Goal: Task Accomplishment & Management: Manage account settings

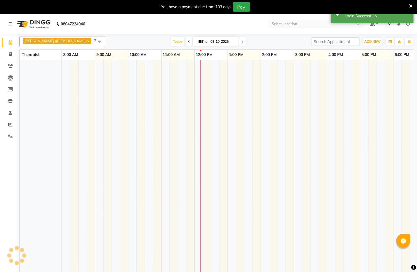
select select "en"
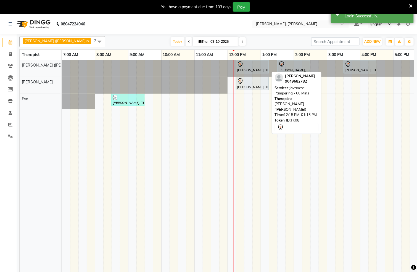
click at [250, 69] on div "[PERSON_NAME], TK08, 12:15 PM-01:15 PM, Javanese Pampering - 60 Mins" at bounding box center [252, 67] width 32 height 12
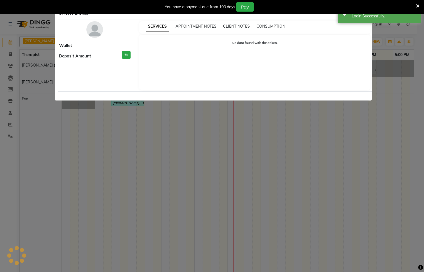
select select "7"
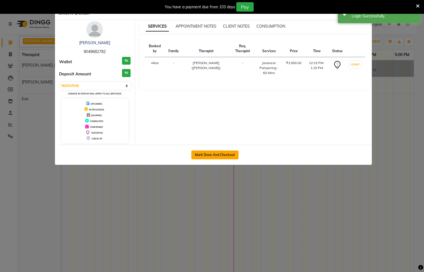
click at [203, 157] on button "Mark Done And Checkout" at bounding box center [214, 154] width 47 height 9
select select "service"
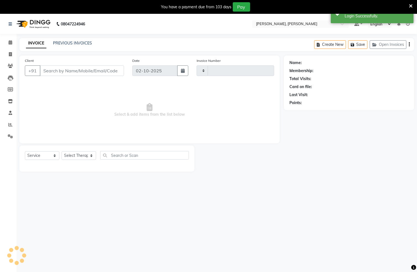
type input "1557"
select select "6399"
type input "9049682782"
select select "55791"
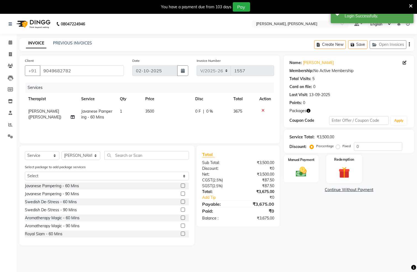
click at [330, 166] on div "Redemption" at bounding box center [344, 169] width 36 height 28
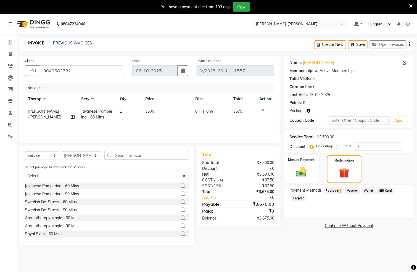
click at [334, 189] on span "Package 1" at bounding box center [333, 190] width 19 height 6
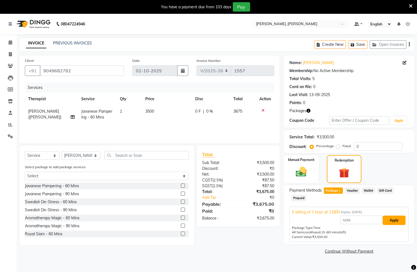
click at [395, 221] on button "Apply" at bounding box center [394, 220] width 23 height 9
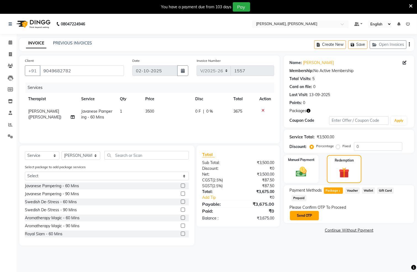
click at [309, 218] on button "Send OTP" at bounding box center [304, 215] width 29 height 9
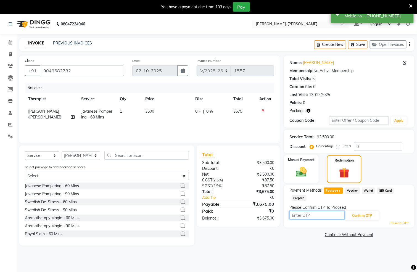
click at [319, 215] on input "text" at bounding box center [316, 215] width 55 height 9
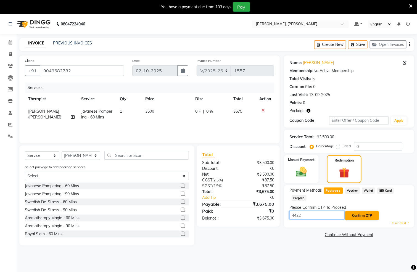
type input "4422"
click at [364, 214] on button "Confirm OTP" at bounding box center [362, 215] width 34 height 9
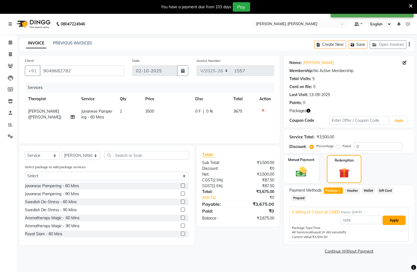
click at [396, 220] on button "Apply" at bounding box center [394, 220] width 23 height 9
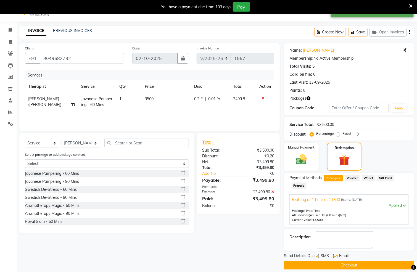
scroll to position [19, 0]
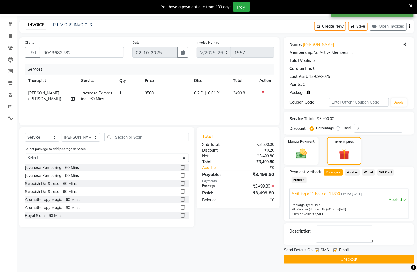
click at [342, 257] on button "Checkout" at bounding box center [349, 259] width 130 height 9
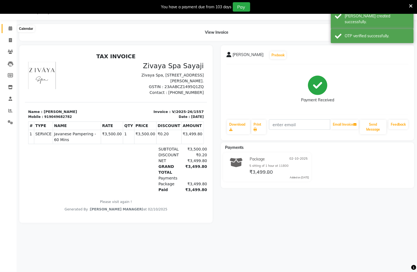
click at [10, 28] on icon at bounding box center [11, 28] width 4 height 4
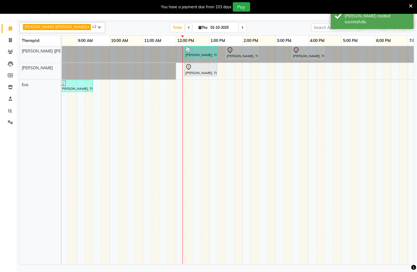
scroll to position [0, 65]
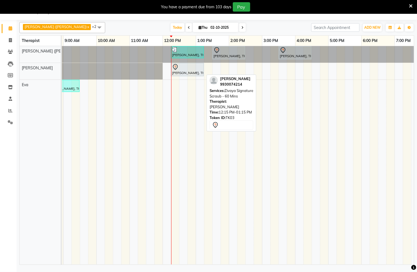
click at [191, 70] on div at bounding box center [187, 67] width 31 height 7
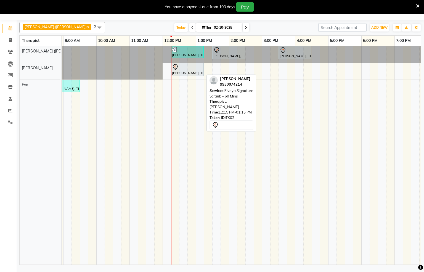
select select "7"
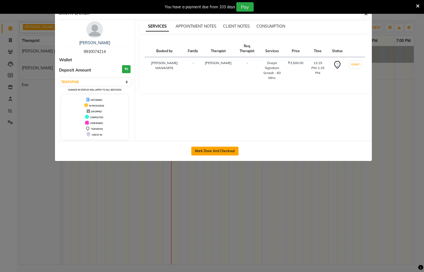
click at [224, 153] on button "Mark Done And Checkout" at bounding box center [214, 151] width 47 height 9
select select "service"
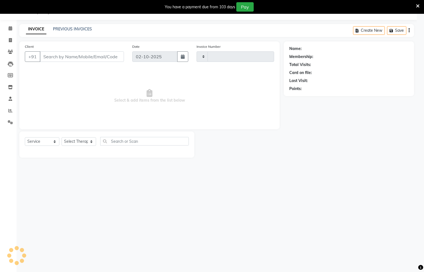
type input "1558"
select select "6399"
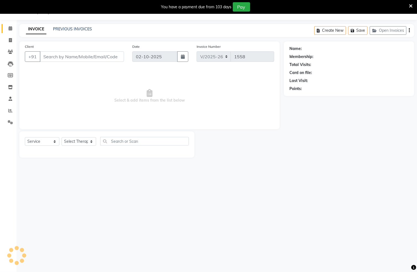
type input "9930074214"
select select "62270"
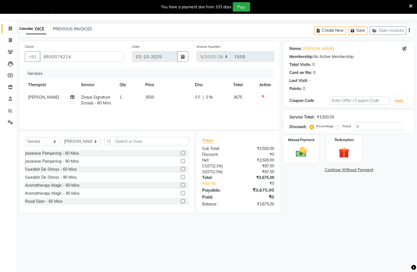
click at [7, 28] on span at bounding box center [11, 28] width 10 height 6
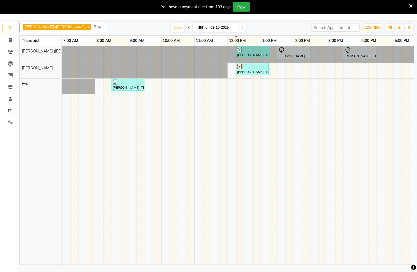
click at [92, 28] on span "+2" at bounding box center [96, 26] width 9 height 4
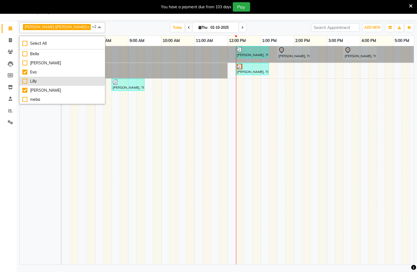
click at [24, 82] on div "Lilly" at bounding box center [62, 81] width 80 height 6
checkbox input "true"
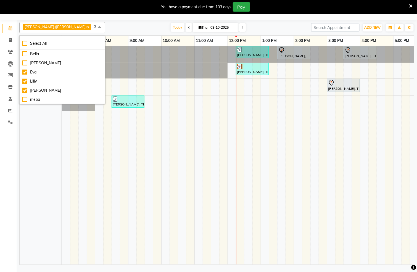
click at [102, 19] on nav "08047224946 Select Location × [PERSON_NAME], [PERSON_NAME] Default Panel My Pan…" at bounding box center [208, 10] width 417 height 20
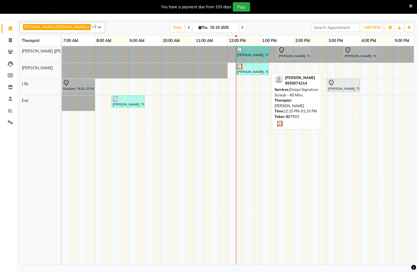
click at [245, 73] on div "[PERSON_NAME], TK03, 12:15 PM-01:15 PM, Zivaya Signature Scraub - 60 Mins" at bounding box center [252, 69] width 32 height 10
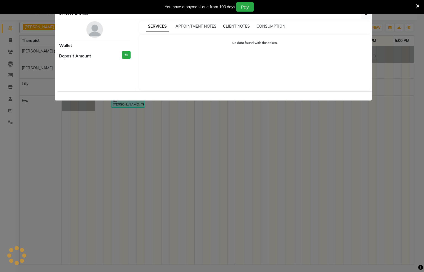
select select "3"
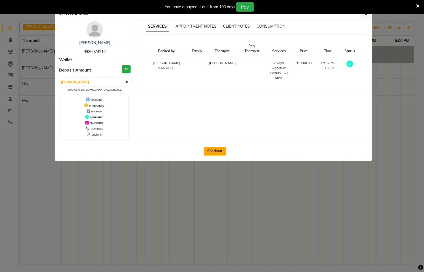
click at [210, 150] on button "Checkout" at bounding box center [215, 151] width 22 height 9
select select "service"
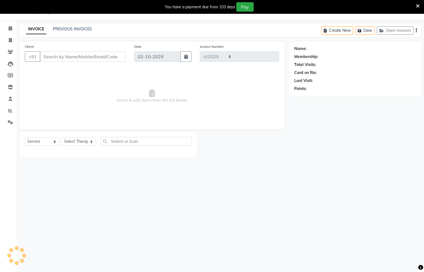
select select "6399"
type input "1558"
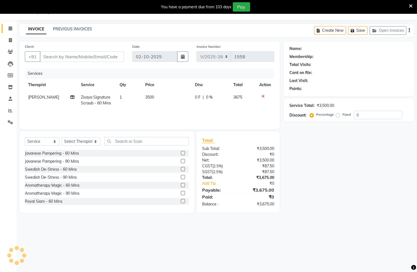
type input "9930074214"
select select "62270"
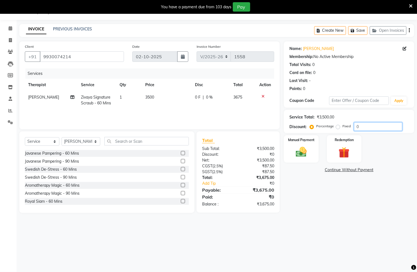
click at [366, 128] on input "0" at bounding box center [378, 126] width 48 height 9
type input "20"
click at [313, 153] on div "Manual Payment" at bounding box center [301, 149] width 36 height 28
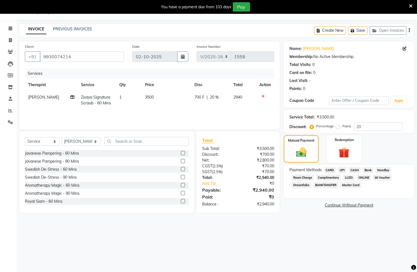
click at [331, 169] on span "CARD" at bounding box center [330, 170] width 12 height 6
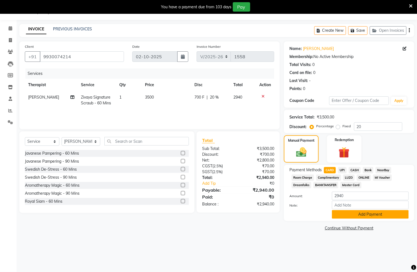
click at [361, 216] on button "Add Payment" at bounding box center [370, 214] width 77 height 9
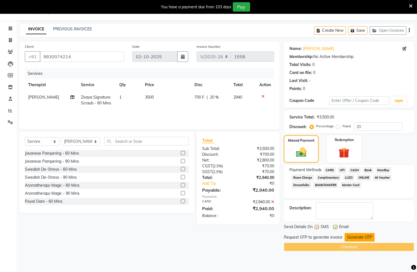
click at [357, 236] on button "Generate OTP" at bounding box center [360, 237] width 30 height 9
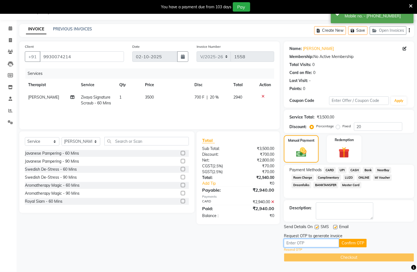
click at [316, 240] on input "text" at bounding box center [311, 243] width 55 height 9
type input "7499"
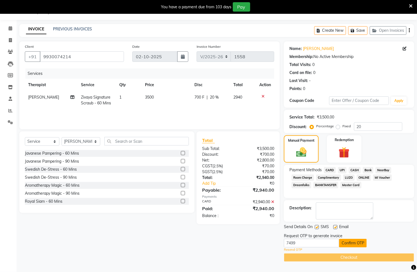
click at [351, 244] on button "Confirm OTP" at bounding box center [353, 243] width 28 height 9
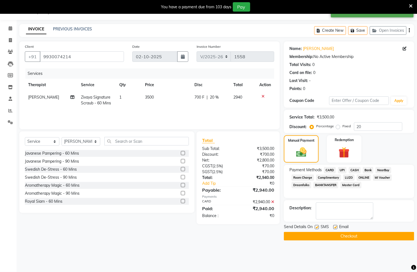
click at [357, 239] on button "Checkout" at bounding box center [349, 236] width 130 height 9
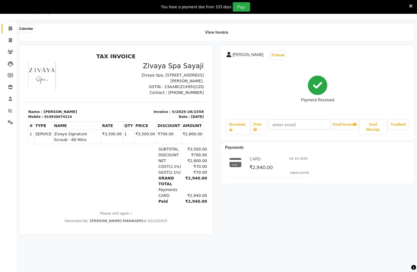
click at [8, 28] on span at bounding box center [11, 28] width 10 height 6
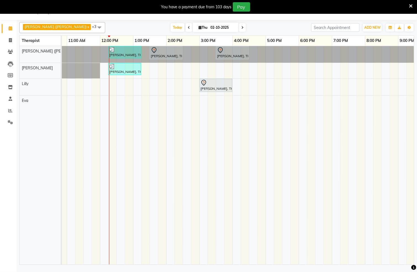
scroll to position [0, 128]
click at [162, 105] on div "[PERSON_NAME], TK08, 12:15 PM-01:15 PM, Javanese Pampering - 60 Mins [PERSON_NA…" at bounding box center [199, 155] width 530 height 218
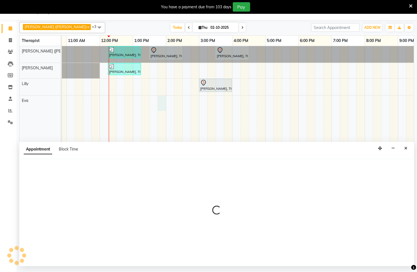
select select "83231"
select select "825"
select select "tentative"
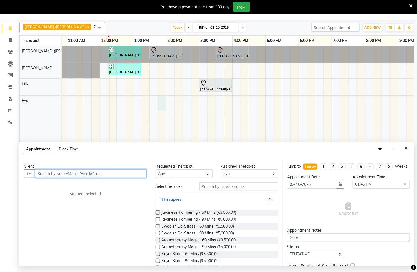
click at [110, 177] on input "text" at bounding box center [91, 173] width 112 height 9
type input "9826366155"
click at [136, 174] on span "Add Client" at bounding box center [135, 173] width 18 height 5
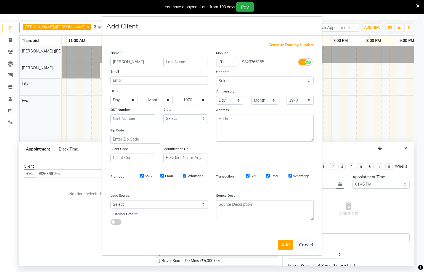
type input "[PERSON_NAME]"
type input "Bajaj"
drag, startPoint x: 308, startPoint y: 80, endPoint x: 298, endPoint y: 84, distance: 11.5
click at [308, 80] on select "Select [DEMOGRAPHIC_DATA] [DEMOGRAPHIC_DATA] Other Prefer Not To Say" at bounding box center [264, 80] width 97 height 9
select select "[DEMOGRAPHIC_DATA]"
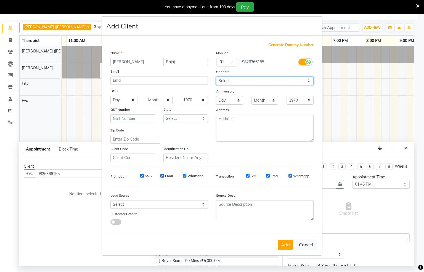
click at [216, 77] on select "Select [DEMOGRAPHIC_DATA] [DEMOGRAPHIC_DATA] Other Prefer Not To Say" at bounding box center [264, 80] width 97 height 9
click at [286, 244] on button "Add" at bounding box center [285, 245] width 15 height 10
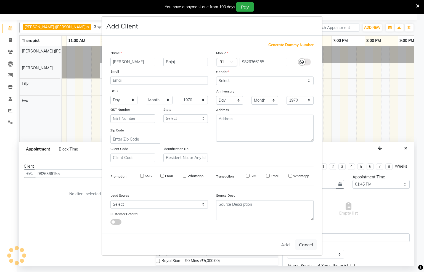
select select
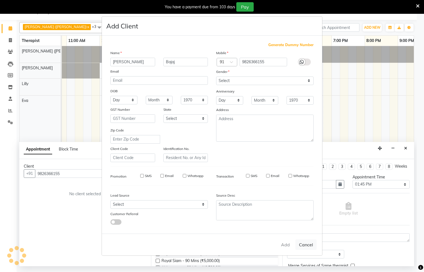
select select
checkbox input "false"
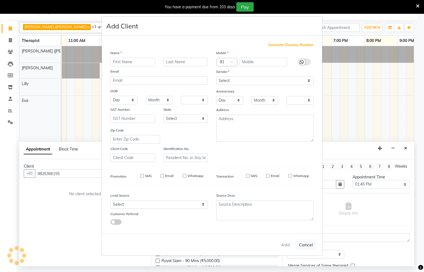
checkbox input "false"
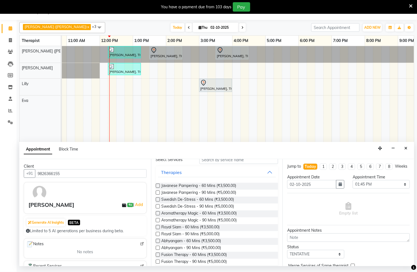
scroll to position [41, 0]
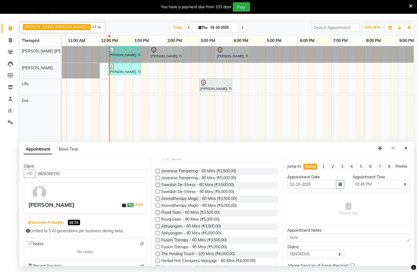
click at [157, 240] on label at bounding box center [158, 240] width 4 height 4
click at [157, 240] on input "checkbox" at bounding box center [158, 241] width 4 height 4
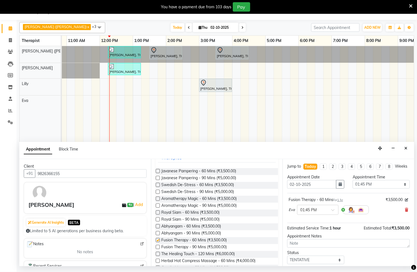
checkbox input "false"
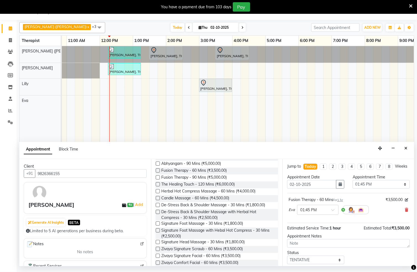
scroll to position [124, 0]
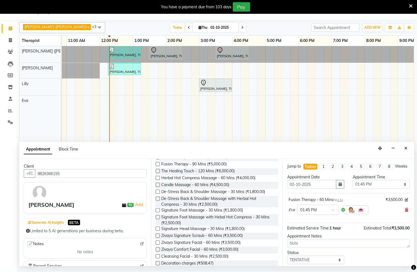
click at [157, 192] on label at bounding box center [158, 192] width 4 height 4
click at [157, 192] on input "checkbox" at bounding box center [158, 193] width 4 height 4
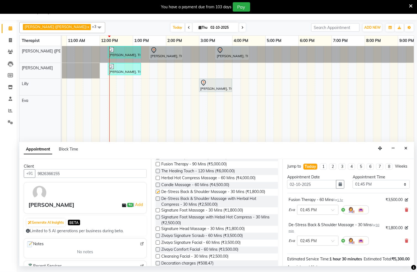
checkbox input "false"
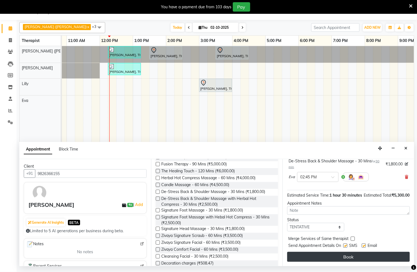
click at [351, 254] on button "Book" at bounding box center [348, 257] width 123 height 10
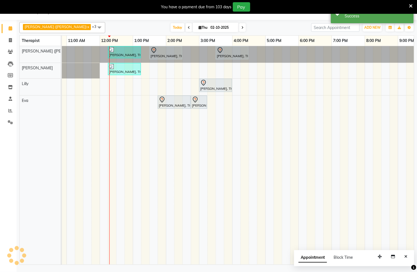
scroll to position [0, 0]
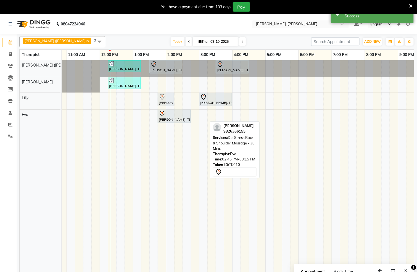
drag, startPoint x: 197, startPoint y: 118, endPoint x: 167, endPoint y: 105, distance: 32.9
click at [167, 105] on tbody "[PERSON_NAME], TK08, 12:15 PM-01:15 PM, Javanese Pampering - 60 Mins [PERSON_NA…" at bounding box center [199, 93] width 530 height 66
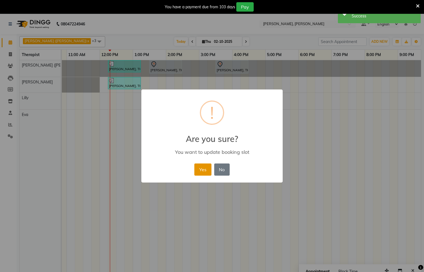
click at [203, 169] on button "Yes" at bounding box center [202, 169] width 17 height 12
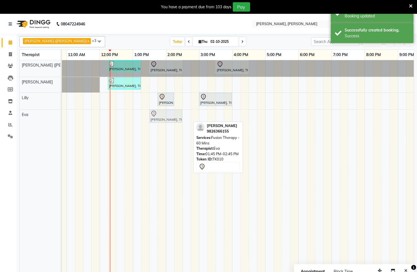
drag, startPoint x: 168, startPoint y: 120, endPoint x: 162, endPoint y: 119, distance: 6.7
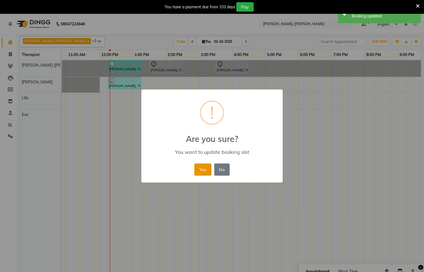
click at [202, 168] on button "Yes" at bounding box center [202, 169] width 17 height 12
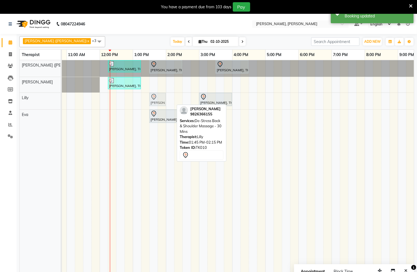
drag, startPoint x: 163, startPoint y: 103, endPoint x: 157, endPoint y: 103, distance: 6.6
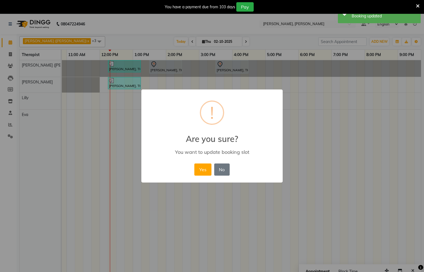
click at [198, 170] on button "Yes" at bounding box center [202, 169] width 17 height 12
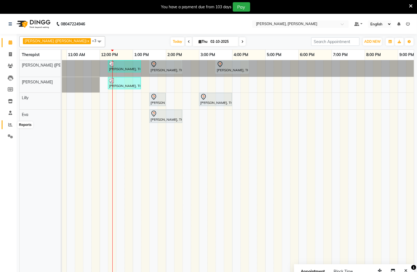
click at [11, 125] on icon at bounding box center [10, 125] width 4 height 4
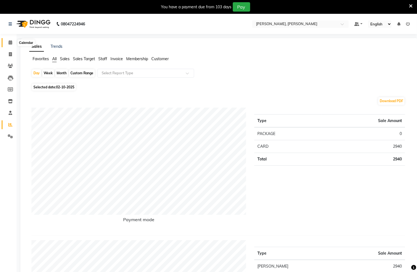
click at [8, 41] on span at bounding box center [11, 42] width 10 height 6
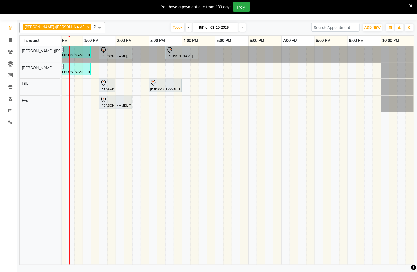
scroll to position [0, 180]
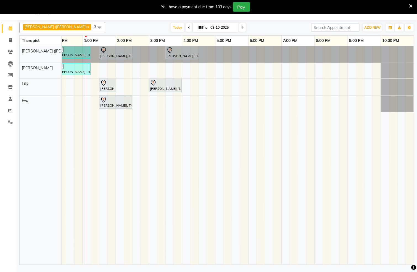
drag, startPoint x: 352, startPoint y: 232, endPoint x: 297, endPoint y: 217, distance: 57.8
click at [352, 233] on td at bounding box center [352, 155] width 8 height 218
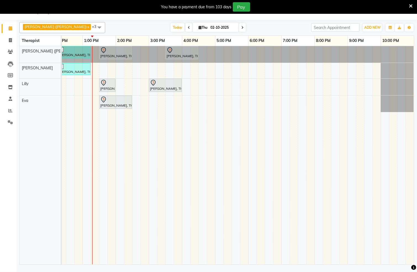
scroll to position [0, 0]
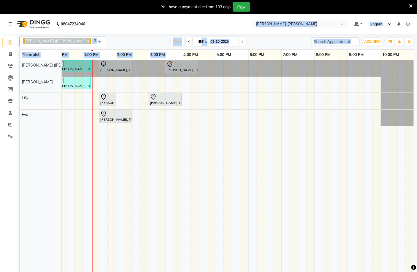
click at [184, 53] on app-home "08047224946 Select Location × [PERSON_NAME], [PERSON_NAME] Default Panel My Pan…" at bounding box center [208, 147] width 417 height 266
click at [211, 114] on div "[PERSON_NAME], TK08, 12:15 PM-01:15 PM, Javanese Pampering - 60 Mins [PERSON_NA…" at bounding box center [149, 169] width 530 height 218
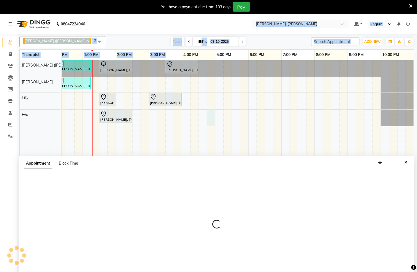
select select "83231"
select select "1005"
select select "tentative"
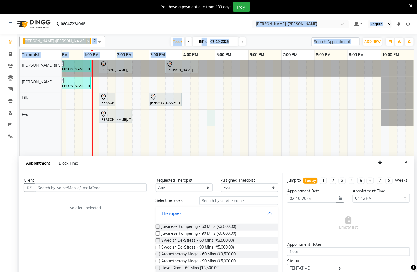
scroll to position [1, 0]
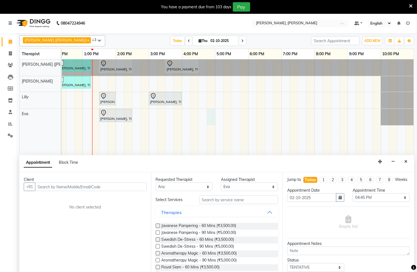
click at [403, 157] on div "Appointment Block Time" at bounding box center [216, 163] width 395 height 17
click at [404, 158] on button "Close" at bounding box center [406, 161] width 8 height 9
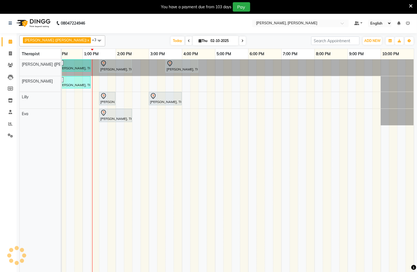
scroll to position [0, 171]
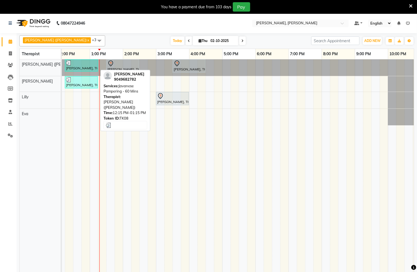
click at [79, 69] on div "[PERSON_NAME], TK08, 12:15 PM-01:15 PM, Javanese Pampering - 60 Mins" at bounding box center [81, 65] width 32 height 10
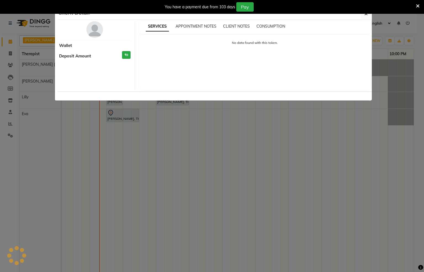
select select "3"
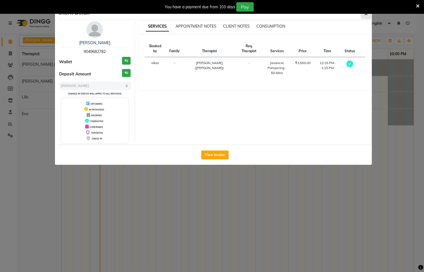
click at [367, 18] on button "button" at bounding box center [366, 14] width 10 height 10
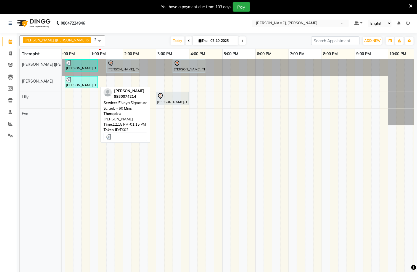
click at [82, 80] on div at bounding box center [81, 80] width 31 height 6
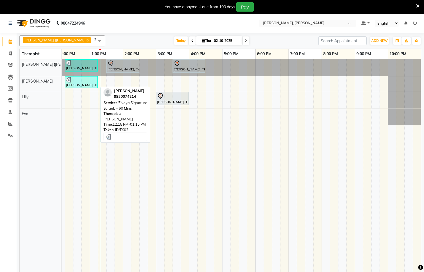
select select "3"
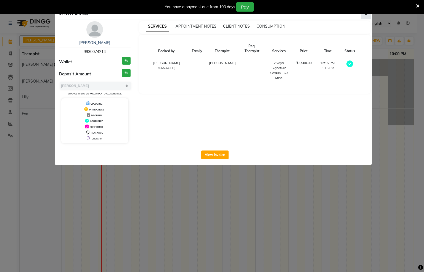
click at [364, 15] on icon "button" at bounding box center [365, 14] width 3 height 4
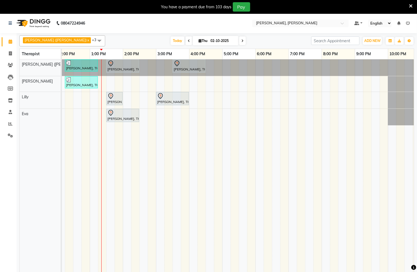
click at [5, 43] on link "Calendar" at bounding box center [8, 41] width 13 height 9
click at [209, 118] on div "[PERSON_NAME], TK08, 12:15 PM-01:15 PM, Javanese Pampering - 60 Mins [PERSON_NA…" at bounding box center [156, 168] width 530 height 218
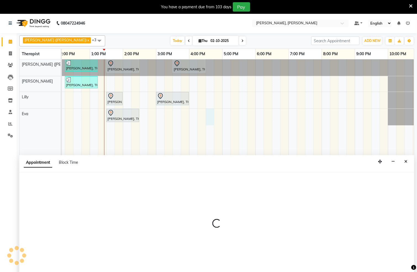
select select "83231"
select select "tentative"
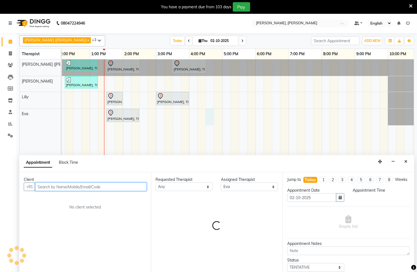
select select "990"
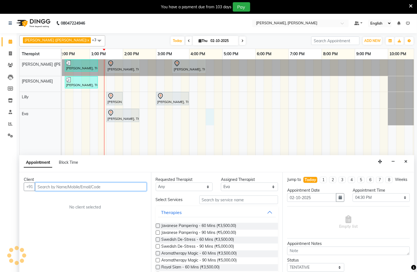
scroll to position [4, 0]
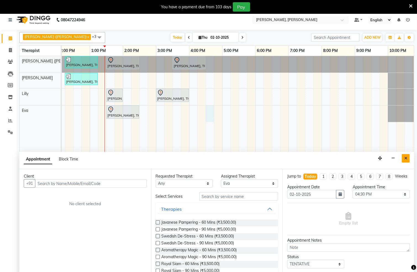
click at [403, 161] on button "Close" at bounding box center [406, 158] width 8 height 9
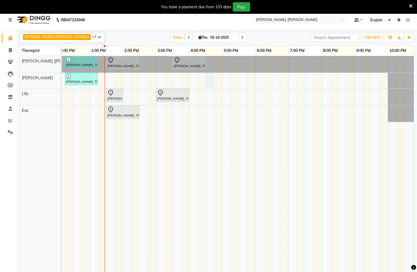
click at [211, 84] on div "[PERSON_NAME], TK08, 12:15 PM-01:15 PM, Javanese Pampering - 60 Mins [PERSON_NA…" at bounding box center [156, 165] width 530 height 218
select select "62270"
select select "tentative"
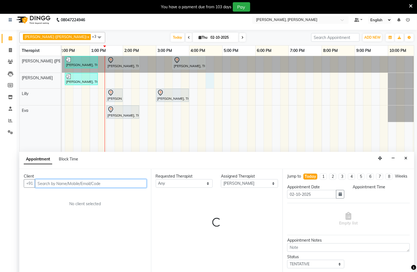
select select "990"
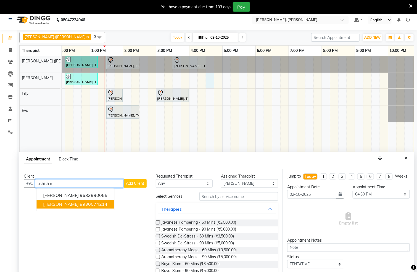
click at [94, 207] on ngb-highlight "9930074214" at bounding box center [94, 205] width 28 height 6
type input "9930074214"
click at [94, 207] on div "No client selected" at bounding box center [85, 204] width 96 height 6
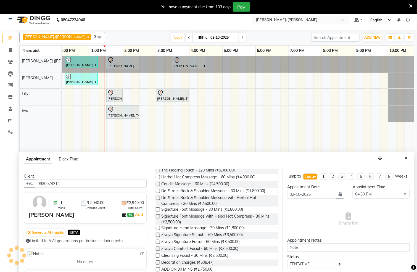
scroll to position [141, 0]
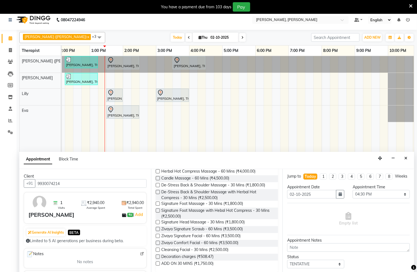
click at [156, 229] on label at bounding box center [158, 229] width 4 height 4
click at [156, 229] on input "checkbox" at bounding box center [158, 230] width 4 height 4
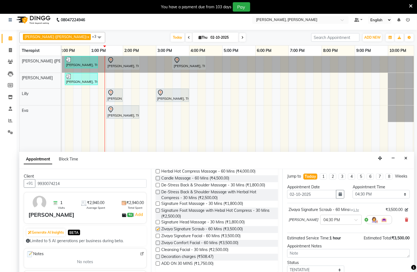
checkbox input "false"
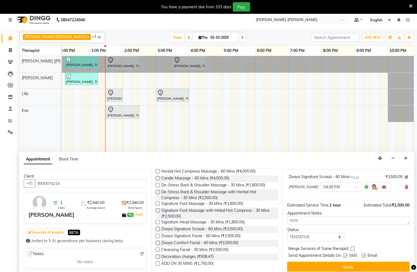
scroll to position [14, 0]
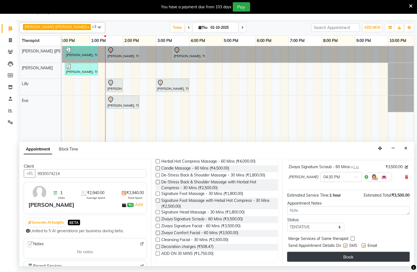
click at [358, 256] on button "Book" at bounding box center [348, 257] width 123 height 10
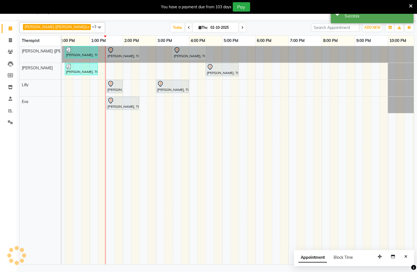
scroll to position [0, 0]
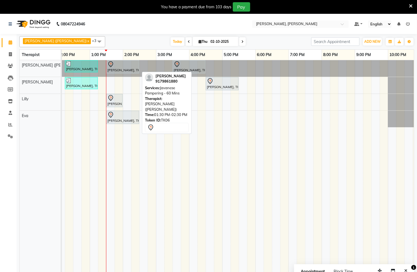
click at [129, 68] on div "[PERSON_NAME], TK06, 01:30 PM-02:30 PM, Javanese Pampering - 60 Mins" at bounding box center [123, 67] width 32 height 12
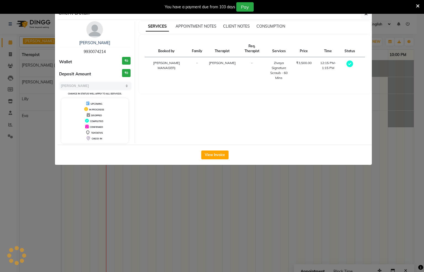
select select "7"
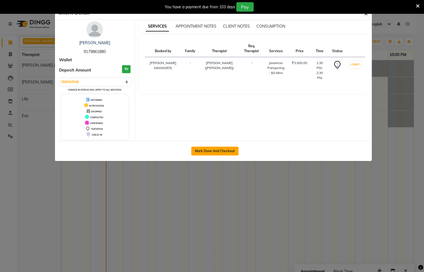
click at [226, 150] on button "Mark Done And Checkout" at bounding box center [214, 151] width 47 height 9
select select "service"
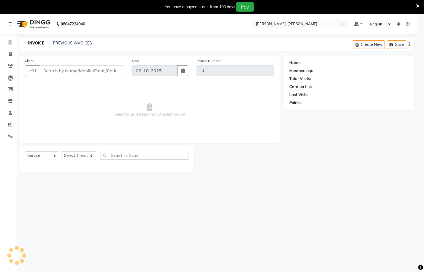
type input "1559"
select select "6399"
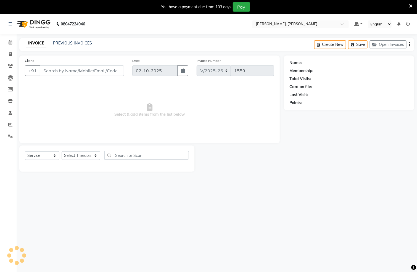
type input "9179861880"
select select "55791"
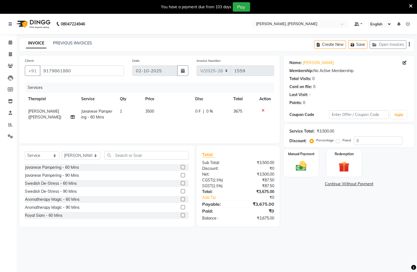
click at [88, 114] on td "Javanese Pampering - 60 Mins" at bounding box center [97, 114] width 38 height 18
select select "55791"
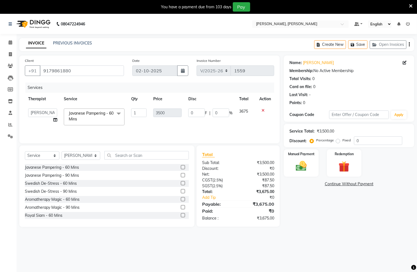
click at [118, 114] on span at bounding box center [118, 114] width 11 height 10
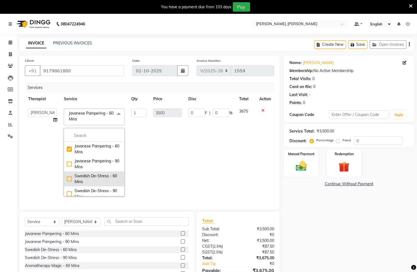
click at [67, 180] on div "Swedish De-Stress - 60 Mins" at bounding box center [94, 179] width 55 height 12
checkbox input "false"
checkbox input "true"
click at [161, 154] on td "3500" at bounding box center [167, 152] width 35 height 94
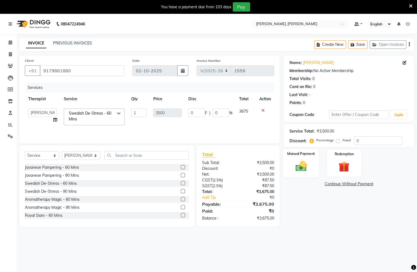
click at [310, 163] on img at bounding box center [301, 166] width 18 height 13
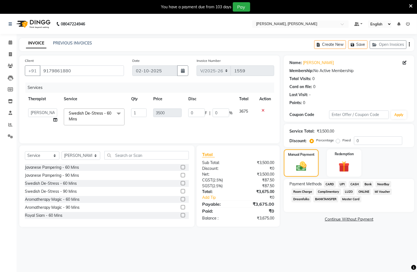
click at [341, 183] on span "UPI" at bounding box center [342, 184] width 9 height 6
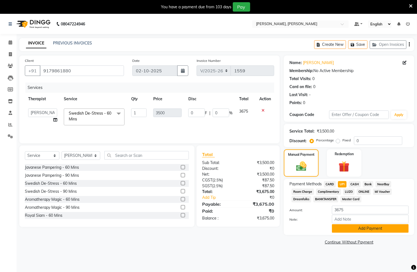
click at [354, 229] on button "Add Payment" at bounding box center [370, 228] width 77 height 9
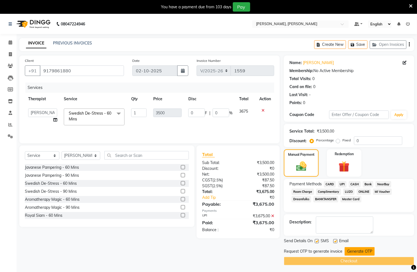
click at [351, 250] on button "Generate OTP" at bounding box center [360, 251] width 30 height 9
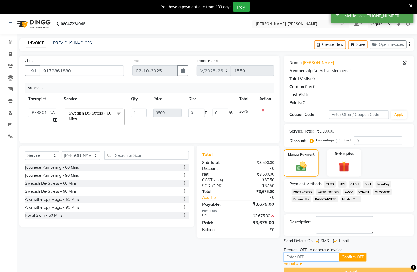
click at [316, 255] on input "text" at bounding box center [311, 257] width 55 height 9
type input "9970"
click at [354, 260] on button "Confirm OTP" at bounding box center [353, 257] width 28 height 9
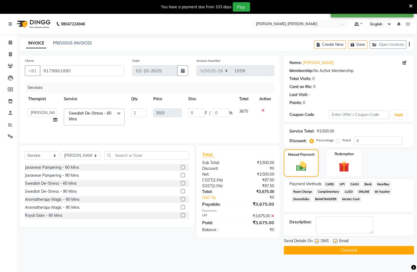
click at [374, 252] on button "Checkout" at bounding box center [349, 250] width 130 height 9
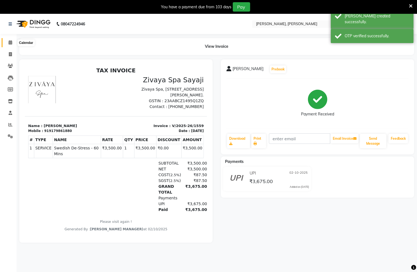
click at [9, 43] on icon at bounding box center [11, 42] width 4 height 4
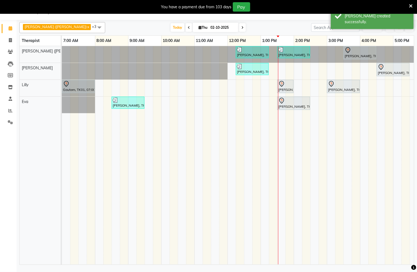
scroll to position [0, 123]
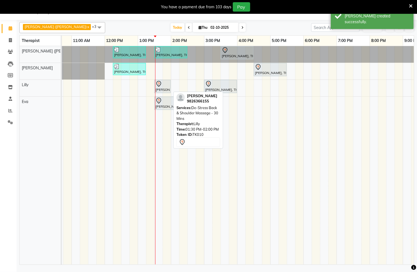
click at [163, 85] on div at bounding box center [162, 84] width 14 height 7
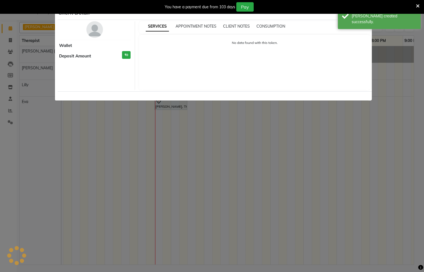
select select "7"
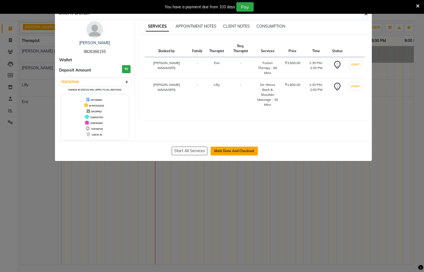
click at [235, 152] on button "Mark Done And Checkout" at bounding box center [234, 151] width 47 height 9
select select "service"
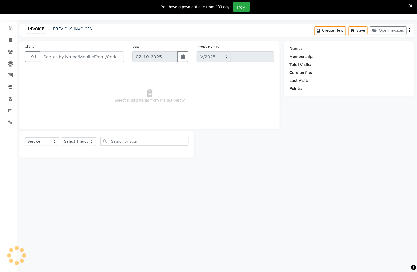
select select "6399"
type input "1560"
type input "9826366155"
select select "83231"
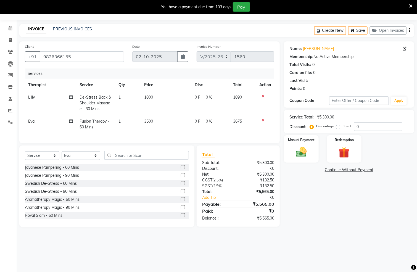
click at [342, 127] on label "Fixed" at bounding box center [346, 126] width 8 height 5
click at [338, 127] on input "Fixed" at bounding box center [339, 126] width 4 height 4
radio input "true"
click at [376, 126] on input "0" at bounding box center [378, 126] width 48 height 9
type input "1665"
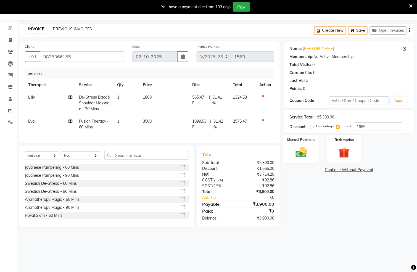
click at [312, 154] on div "Manual Payment" at bounding box center [301, 149] width 36 height 28
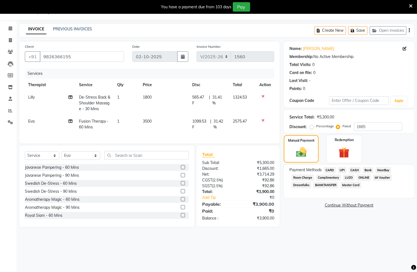
click at [353, 170] on span "CASH" at bounding box center [355, 170] width 12 height 6
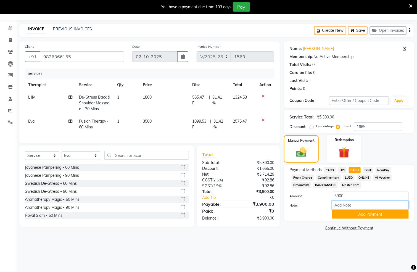
click at [347, 207] on input "Note:" at bounding box center [370, 205] width 77 height 9
type input "Suite room 30%"
click at [365, 216] on button "Add Payment" at bounding box center [370, 214] width 77 height 9
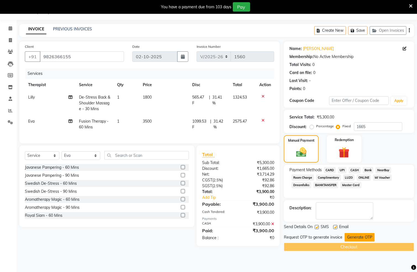
click at [353, 236] on button "Generate OTP" at bounding box center [360, 237] width 30 height 9
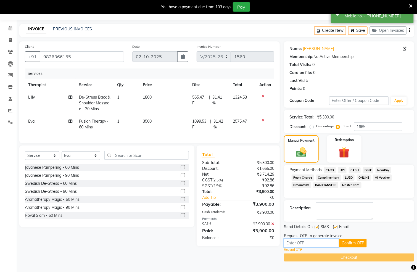
click at [303, 245] on input "text" at bounding box center [311, 243] width 55 height 9
click at [324, 244] on input "text" at bounding box center [311, 243] width 55 height 9
type input "6698"
click at [359, 244] on button "Confirm OTP" at bounding box center [353, 243] width 28 height 9
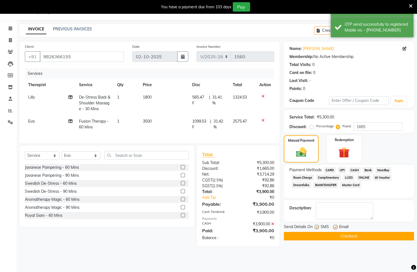
drag, startPoint x: 362, startPoint y: 239, endPoint x: 364, endPoint y: 235, distance: 3.8
click at [363, 239] on button "Checkout" at bounding box center [349, 236] width 130 height 9
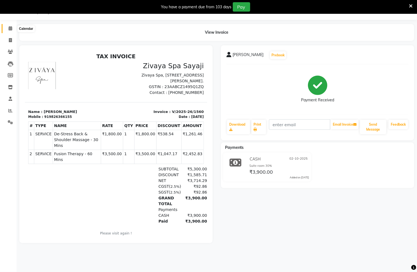
click at [9, 27] on icon at bounding box center [11, 28] width 4 height 4
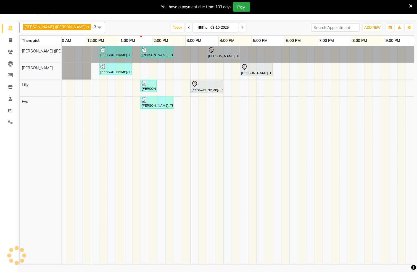
scroll to position [0, 142]
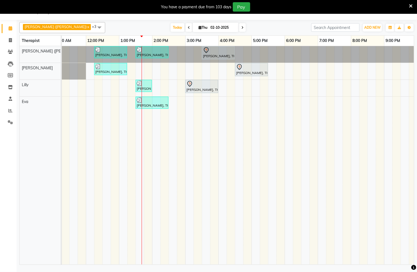
click at [240, 89] on div "[PERSON_NAME], TK08, 12:15 PM-01:15 PM, Javanese Pampering - 60 Mins [PERSON_NA…" at bounding box center [185, 155] width 530 height 218
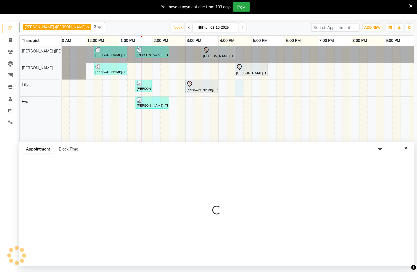
select select "82259"
select select "990"
select select "tentative"
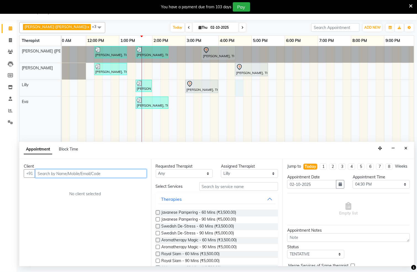
click at [74, 173] on input "text" at bounding box center [91, 173] width 112 height 9
type input "9334419685"
click at [133, 175] on span "Add Client" at bounding box center [135, 173] width 18 height 5
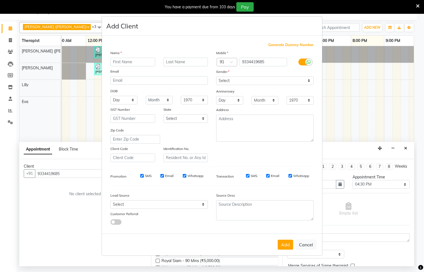
click at [143, 63] on input "text" at bounding box center [132, 62] width 45 height 9
type input "r"
type input "[PERSON_NAME]"
click at [309, 80] on select "Select [DEMOGRAPHIC_DATA] [DEMOGRAPHIC_DATA] Other Prefer Not To Say" at bounding box center [264, 80] width 97 height 9
select select "[DEMOGRAPHIC_DATA]"
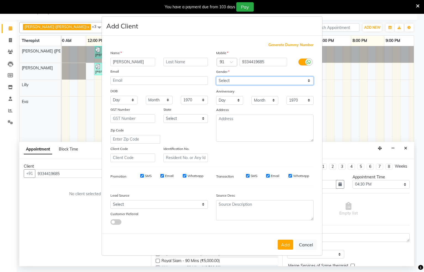
click at [216, 77] on select "Select [DEMOGRAPHIC_DATA] [DEMOGRAPHIC_DATA] Other Prefer Not To Say" at bounding box center [264, 80] width 97 height 9
click at [284, 243] on button "Add" at bounding box center [285, 245] width 15 height 10
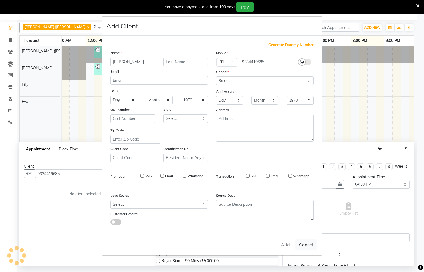
select select
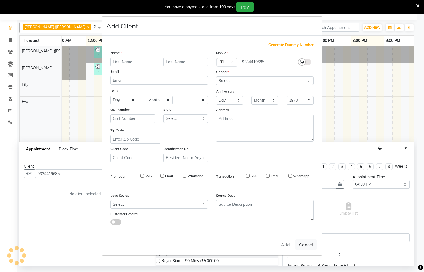
select select
checkbox input "false"
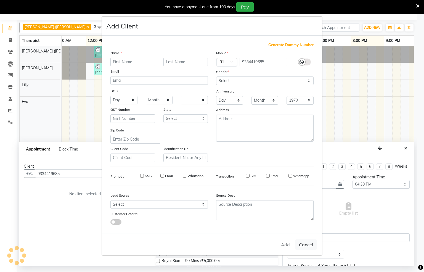
checkbox input "false"
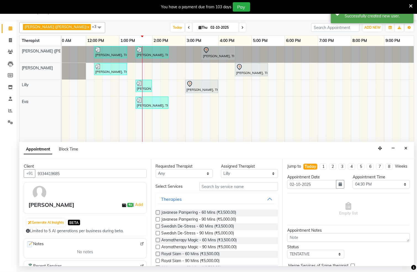
click at [157, 226] on label at bounding box center [158, 226] width 4 height 4
click at [157, 226] on input "checkbox" at bounding box center [158, 227] width 4 height 4
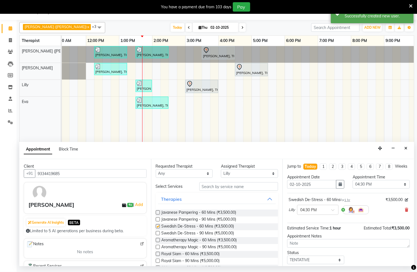
checkbox input "false"
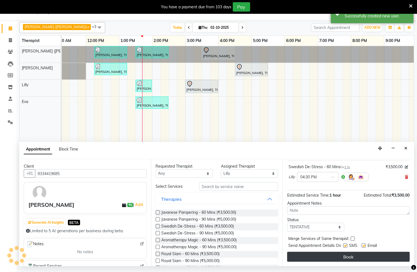
click at [350, 257] on button "Book" at bounding box center [348, 257] width 123 height 10
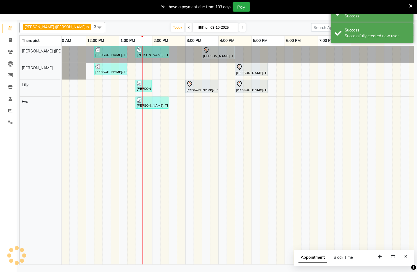
scroll to position [0, 0]
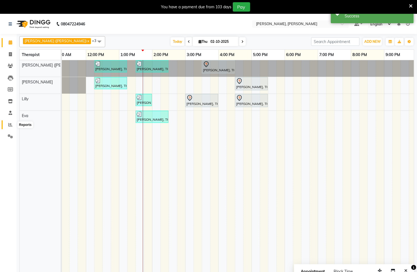
click at [9, 123] on icon at bounding box center [10, 125] width 4 height 4
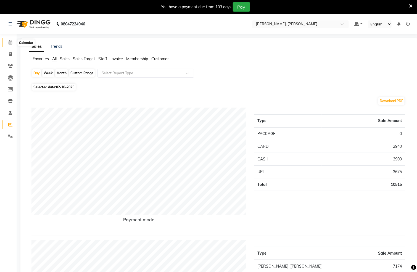
click at [9, 41] on icon at bounding box center [11, 42] width 4 height 4
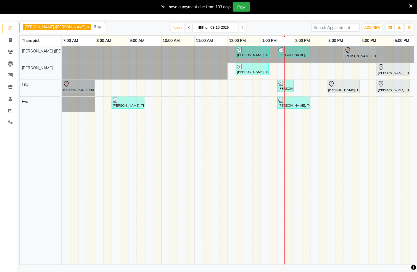
scroll to position [0, 178]
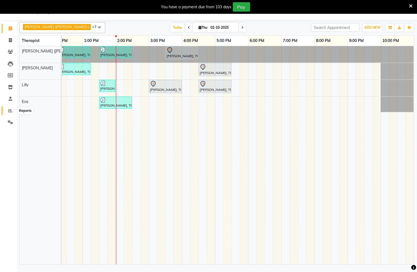
click at [10, 110] on icon at bounding box center [10, 111] width 4 height 4
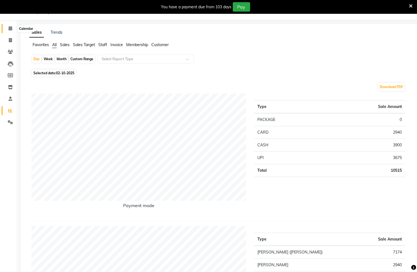
click at [10, 28] on icon at bounding box center [11, 28] width 4 height 4
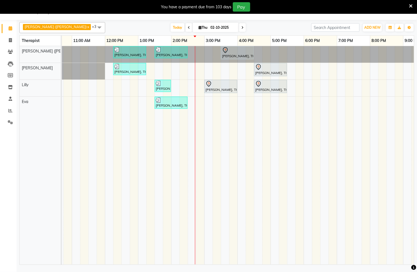
scroll to position [0, 116]
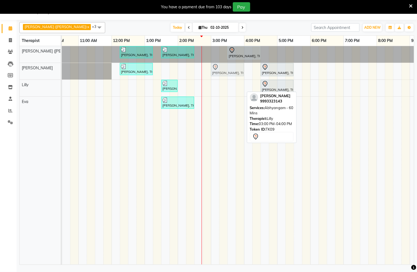
drag, startPoint x: 226, startPoint y: 88, endPoint x: 224, endPoint y: 76, distance: 11.9
click at [224, 76] on tbody "[PERSON_NAME], TK08, 12:15 PM-01:15 PM, Javanese Pampering - 60 Mins [PERSON_NA…" at bounding box center [211, 79] width 530 height 66
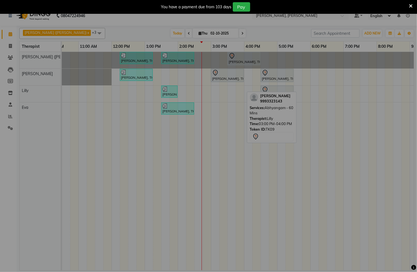
scroll to position [9, 0]
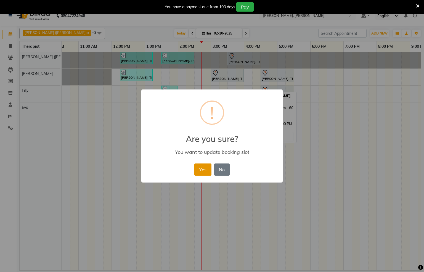
click at [200, 170] on button "Yes" at bounding box center [202, 169] width 17 height 12
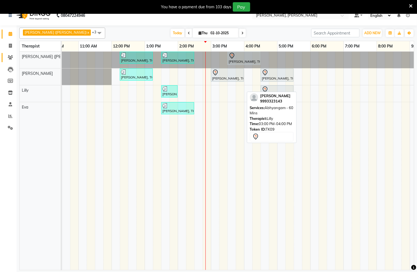
click at [9, 54] on span at bounding box center [11, 57] width 10 height 6
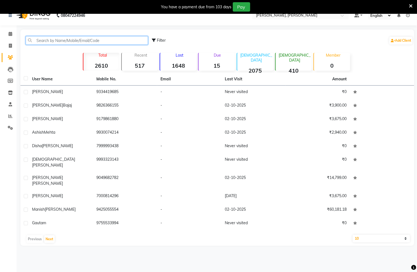
click at [90, 40] on input "text" at bounding box center [87, 40] width 122 height 9
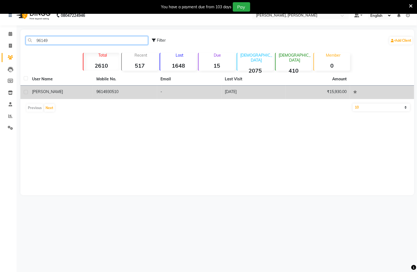
type input "96149"
click at [104, 94] on td "9614930510" at bounding box center [125, 93] width 64 height 14
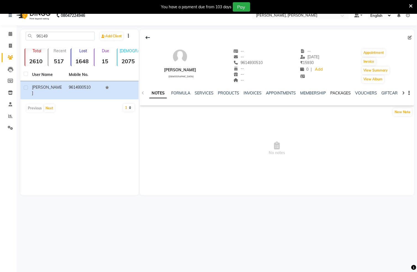
click at [340, 94] on link "PACKAGES" at bounding box center [341, 93] width 20 height 5
click at [213, 93] on link "INVOICES" at bounding box center [221, 93] width 18 height 5
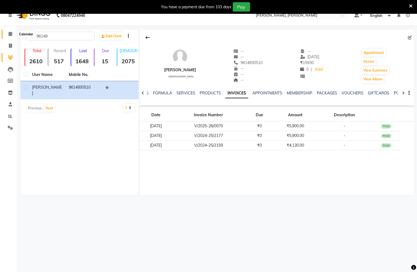
click at [9, 33] on icon at bounding box center [11, 34] width 4 height 4
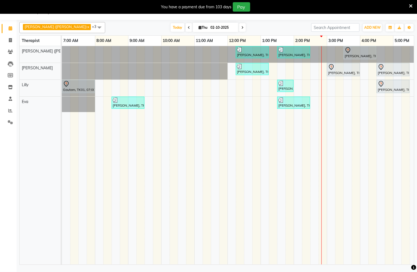
scroll to position [0, 178]
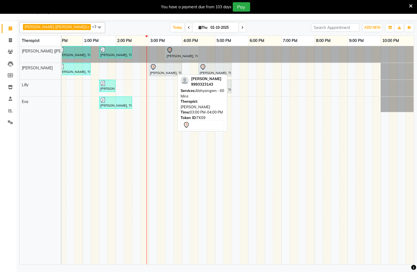
click at [162, 70] on div at bounding box center [165, 67] width 31 height 7
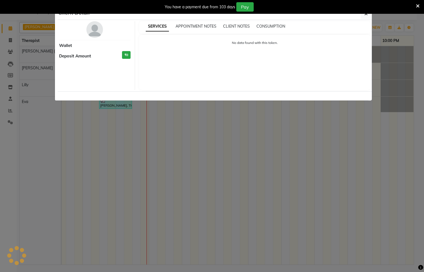
select select "7"
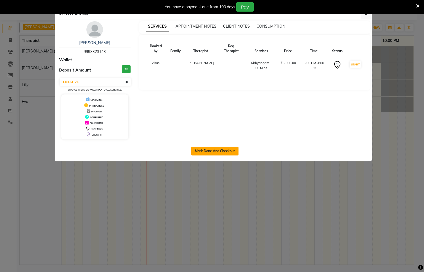
click at [212, 153] on button "Mark Done And Checkout" at bounding box center [214, 151] width 47 height 9
select select "service"
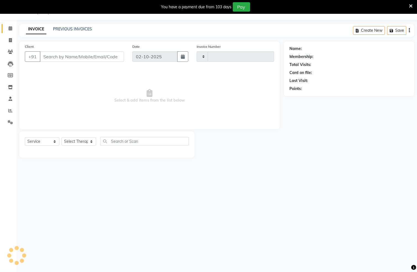
type input "1561"
select select "6399"
type input "9993323143"
select select "62270"
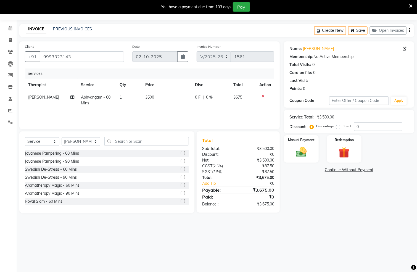
click at [342, 128] on label "Fixed" at bounding box center [346, 126] width 8 height 5
click at [340, 128] on input "Fixed" at bounding box center [339, 126] width 4 height 4
radio input "true"
click at [366, 127] on input "0" at bounding box center [378, 126] width 48 height 9
type input "676"
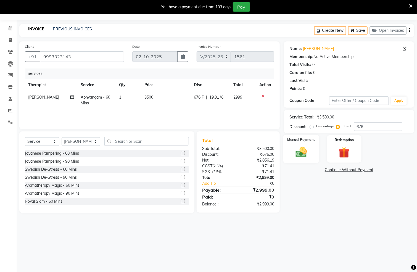
click at [314, 154] on div "Manual Payment" at bounding box center [301, 149] width 36 height 28
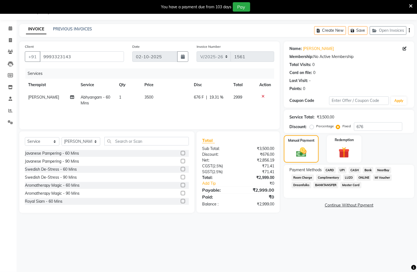
click at [363, 178] on span "ONLINE" at bounding box center [364, 178] width 14 height 6
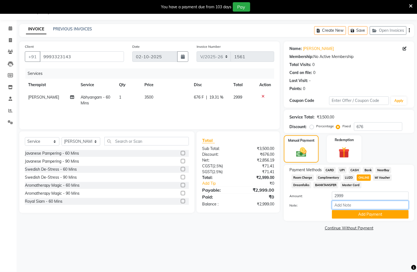
click at [357, 203] on input "Note:" at bounding box center [370, 205] width 77 height 9
type input "purchased from website"
click at [376, 211] on button "Add Payment" at bounding box center [370, 214] width 77 height 9
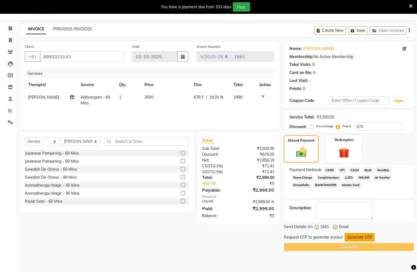
click at [355, 236] on button "Generate OTP" at bounding box center [360, 237] width 30 height 9
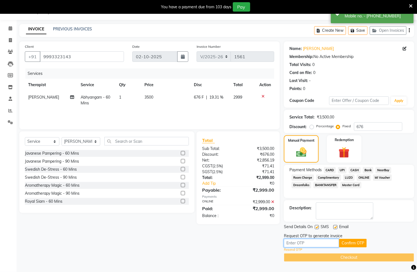
click at [301, 243] on input "text" at bounding box center [311, 243] width 55 height 9
type input "3506"
click at [351, 244] on button "Confirm OTP" at bounding box center [353, 243] width 28 height 9
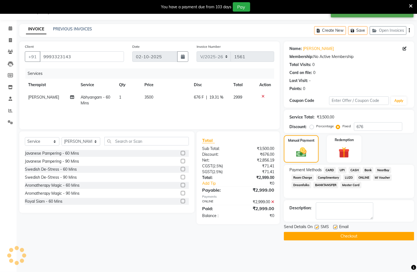
click at [359, 238] on button "Checkout" at bounding box center [349, 236] width 130 height 9
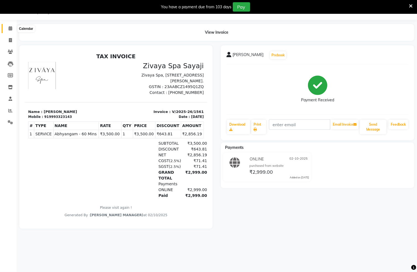
click at [10, 27] on icon at bounding box center [11, 28] width 4 height 4
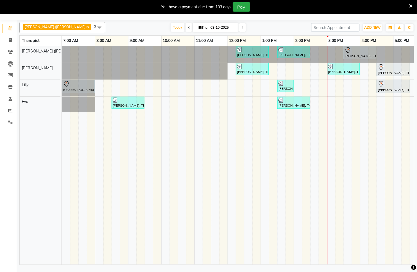
scroll to position [0, 71]
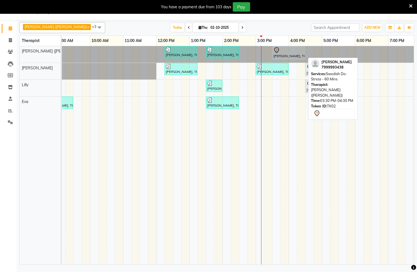
click at [286, 54] on div "[PERSON_NAME], TK02, 03:30 PM-04:30 PM, Swedish De-Stress - 60 Mins" at bounding box center [289, 53] width 32 height 12
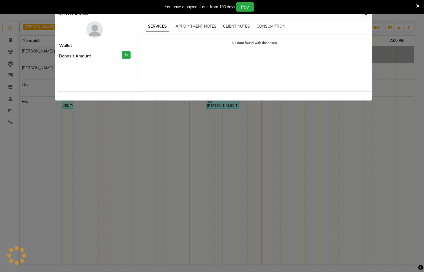
select select "7"
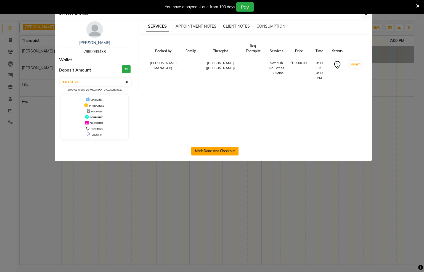
click at [221, 153] on button "Mark Done And Checkout" at bounding box center [214, 151] width 47 height 9
select select "service"
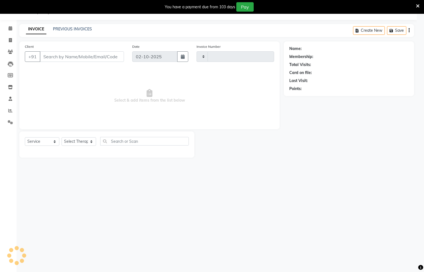
type input "1562"
select select "6399"
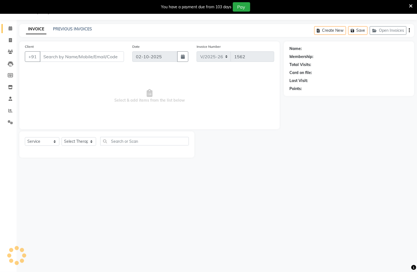
type input "7999993438"
select select "55791"
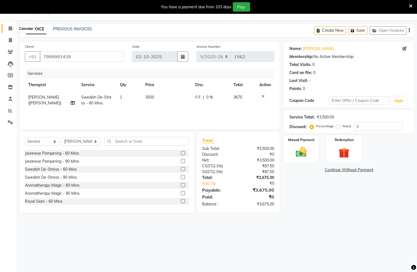
click at [9, 28] on icon at bounding box center [11, 28] width 4 height 4
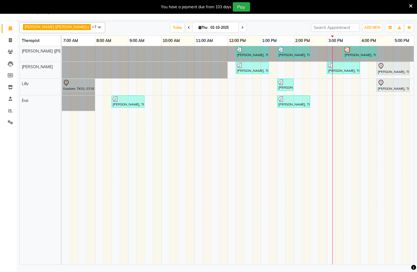
scroll to position [0, 157]
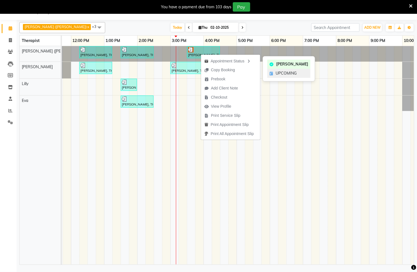
click at [282, 75] on span "UPCOMING" at bounding box center [286, 73] width 21 height 6
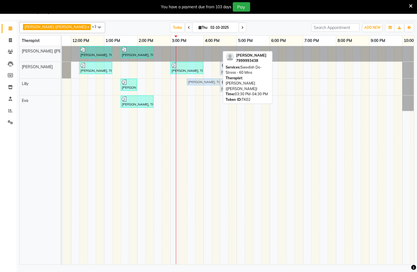
drag, startPoint x: 202, startPoint y: 50, endPoint x: 200, endPoint y: 92, distance: 42.6
click at [200, 92] on div "[PERSON_NAME], TK08, 12:15 PM-01:15 PM, Javanese Pampering - 60 Mins [PERSON_NA…" at bounding box center [170, 155] width 530 height 218
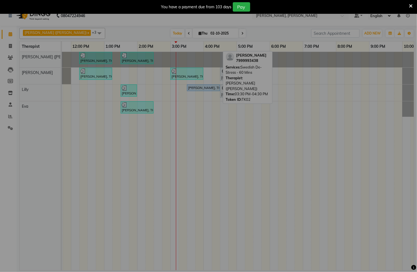
scroll to position [9, 0]
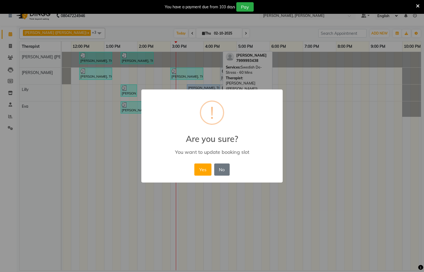
drag, startPoint x: 201, startPoint y: 170, endPoint x: 183, endPoint y: 152, distance: 25.2
click at [201, 169] on button "Yes" at bounding box center [202, 169] width 17 height 12
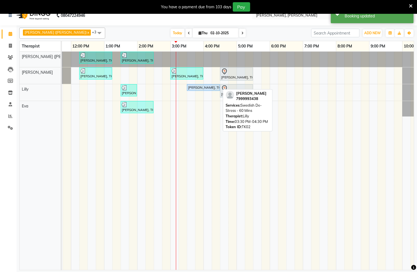
click at [197, 88] on div "[PERSON_NAME], TK02, 03:30 PM-04:30 PM, Swedish De-Stress - 60 Mins" at bounding box center [203, 87] width 32 height 5
select select "5"
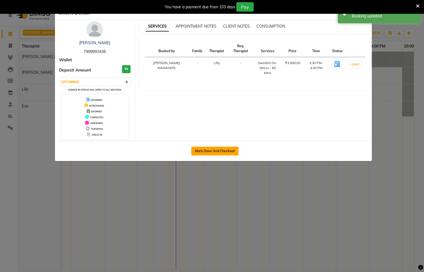
click at [212, 151] on button "Mark Done And Checkout" at bounding box center [214, 151] width 47 height 9
select select "service"
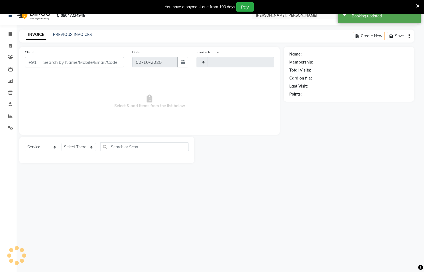
type input "1562"
select select "6399"
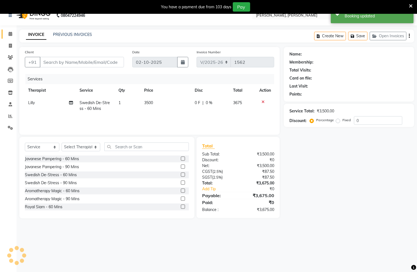
type input "7999993438"
select select "82259"
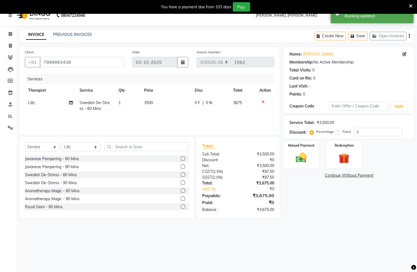
click at [342, 133] on label "Fixed" at bounding box center [346, 131] width 8 height 5
click at [338, 133] on input "Fixed" at bounding box center [339, 132] width 4 height 4
radio input "true"
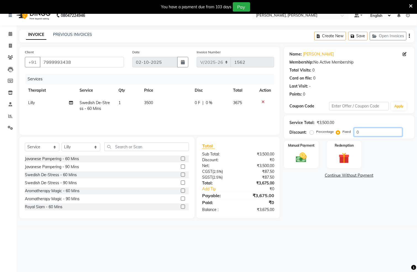
click at [378, 134] on input "0" at bounding box center [378, 132] width 48 height 9
type input "675"
click at [309, 153] on img at bounding box center [301, 157] width 18 height 13
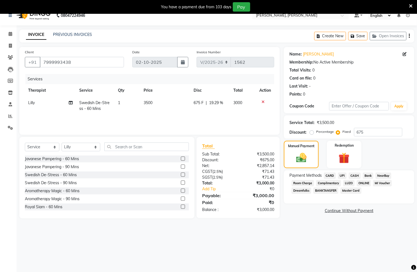
click at [339, 173] on span "UPI" at bounding box center [342, 176] width 9 height 6
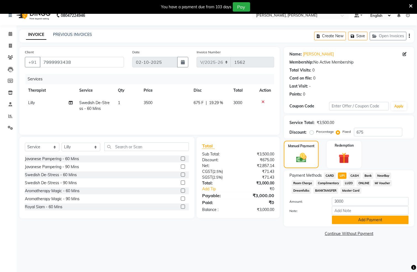
click at [349, 218] on button "Add Payment" at bounding box center [370, 220] width 77 height 9
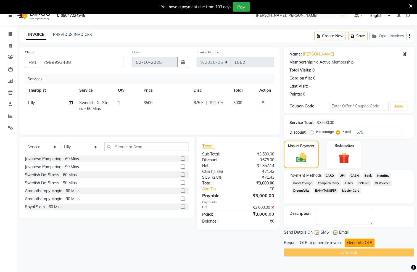
click at [359, 244] on button "Generate OTP" at bounding box center [360, 243] width 30 height 9
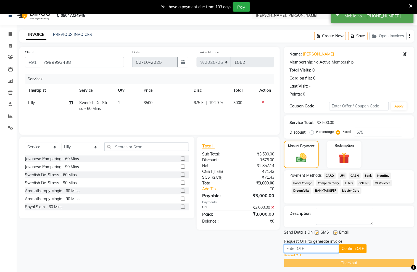
click at [311, 248] on input "text" at bounding box center [311, 248] width 55 height 9
type input "6503"
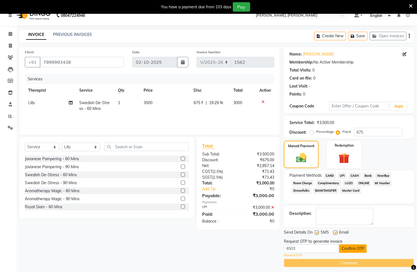
click at [351, 246] on button "Confirm OTP" at bounding box center [353, 248] width 28 height 9
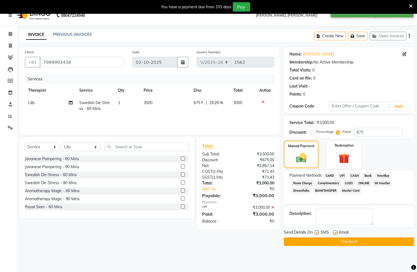
click at [354, 243] on button "Checkout" at bounding box center [349, 241] width 130 height 9
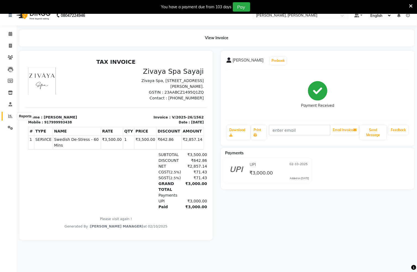
click at [7, 116] on span at bounding box center [11, 116] width 10 height 6
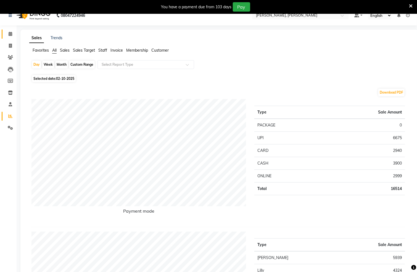
click at [9, 33] on icon at bounding box center [11, 34] width 4 height 4
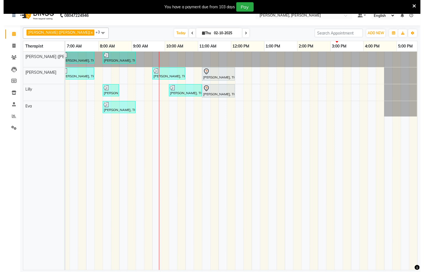
scroll to position [0, 178]
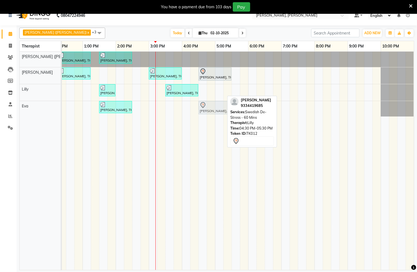
drag, startPoint x: 212, startPoint y: 94, endPoint x: 211, endPoint y: 109, distance: 15.8
click at [211, 109] on tbody "[PERSON_NAME], TK08, 12:15 PM-01:15 PM, Javanese Pampering - 60 Mins [PERSON_NA…" at bounding box center [149, 84] width 530 height 65
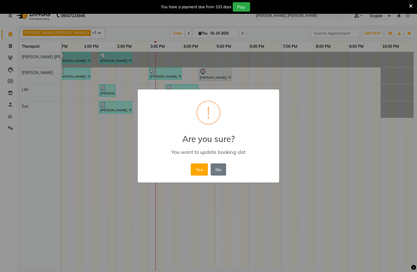
scroll to position [0, 171]
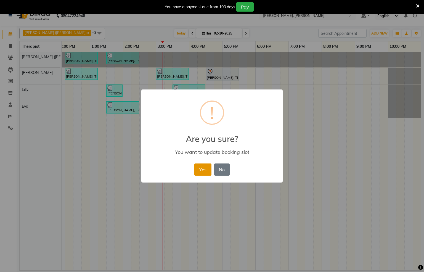
click at [197, 171] on button "Yes" at bounding box center [202, 169] width 17 height 12
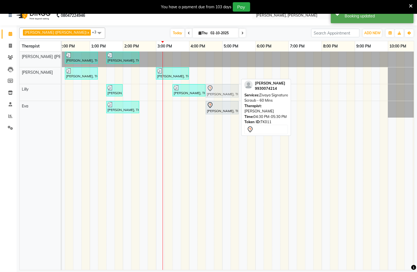
drag, startPoint x: 217, startPoint y: 76, endPoint x: 216, endPoint y: 96, distance: 19.3
click at [216, 96] on tbody "[PERSON_NAME], TK08, 12:15 PM-01:15 PM, Javanese Pampering - 60 Mins [PERSON_NA…" at bounding box center [156, 85] width 530 height 66
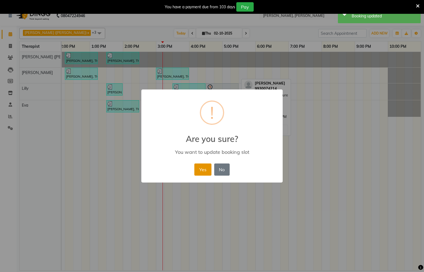
click at [205, 169] on button "Yes" at bounding box center [202, 169] width 17 height 12
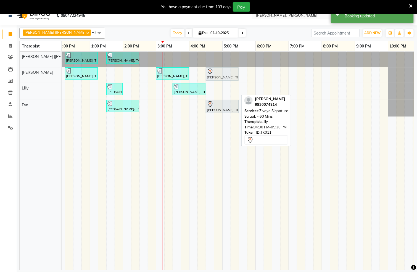
drag, startPoint x: 217, startPoint y: 91, endPoint x: 216, endPoint y: 80, distance: 11.4
click at [216, 80] on tbody "[PERSON_NAME], TK08, 12:15 PM-01:15 PM, Javanese Pampering - 60 Mins [PERSON_NA…" at bounding box center [156, 84] width 530 height 65
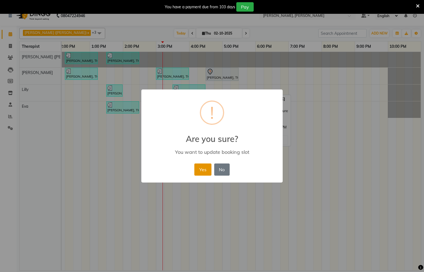
click at [200, 166] on button "Yes" at bounding box center [202, 169] width 17 height 12
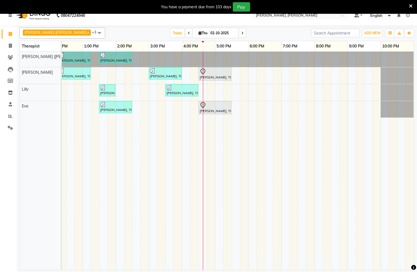
scroll to position [0, 185]
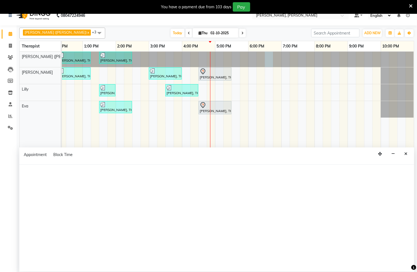
select select "55791"
select select "tentative"
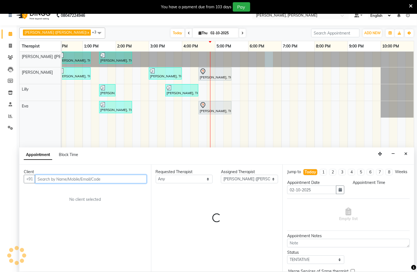
select select "1110"
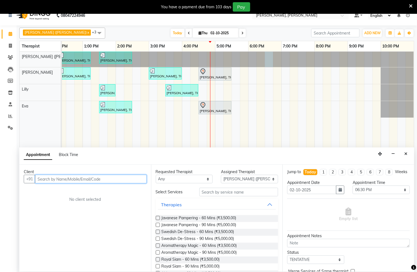
scroll to position [9, 0]
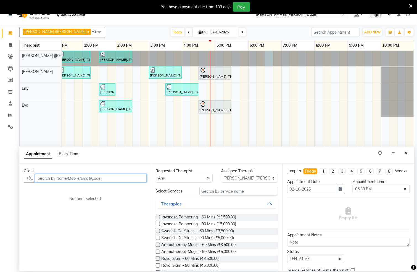
click at [129, 176] on input "text" at bounding box center [91, 178] width 112 height 9
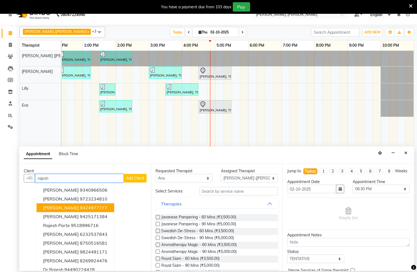
click at [80, 207] on ngb-highlight "9424977777" at bounding box center [94, 208] width 28 height 6
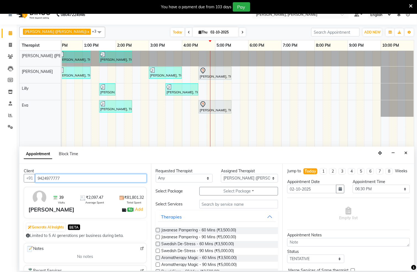
type input "9424977777"
click at [157, 244] on label at bounding box center [158, 244] width 4 height 4
click at [157, 244] on input "checkbox" at bounding box center [158, 245] width 4 height 4
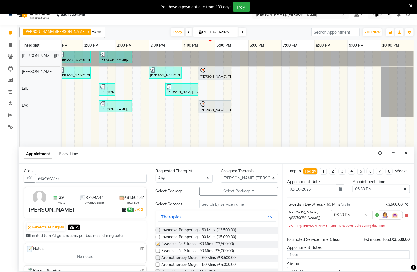
checkbox input "false"
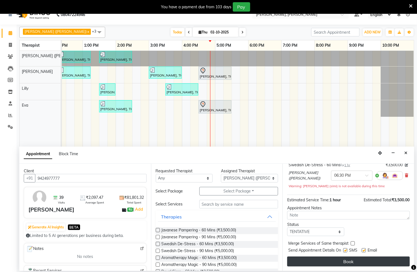
click at [352, 263] on button "Book" at bounding box center [348, 262] width 123 height 10
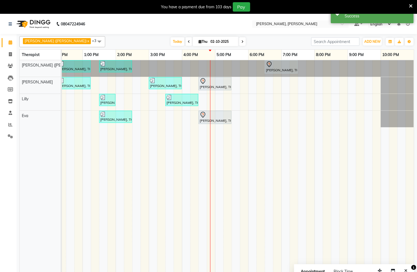
scroll to position [14, 0]
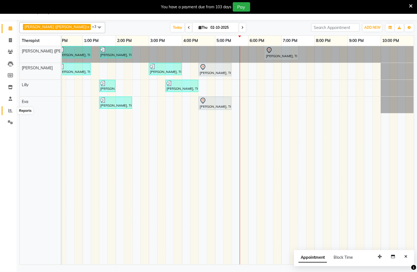
click at [8, 110] on icon at bounding box center [10, 111] width 4 height 4
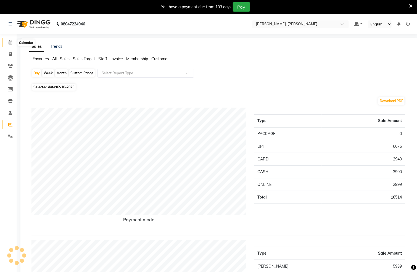
click at [10, 41] on icon at bounding box center [11, 42] width 4 height 4
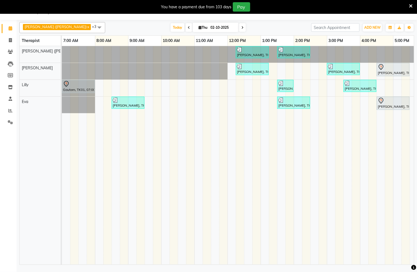
scroll to position [0, 178]
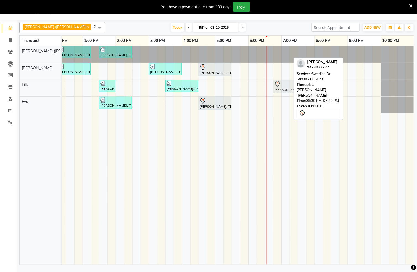
drag, startPoint x: 271, startPoint y: 54, endPoint x: 276, endPoint y: 91, distance: 37.6
click at [276, 91] on tbody "[PERSON_NAME], TK08, 12:15 PM-01:15 PM, Javanese Pampering - 60 Mins [PERSON_NA…" at bounding box center [149, 79] width 530 height 67
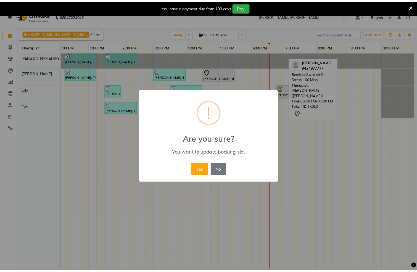
scroll to position [0, 171]
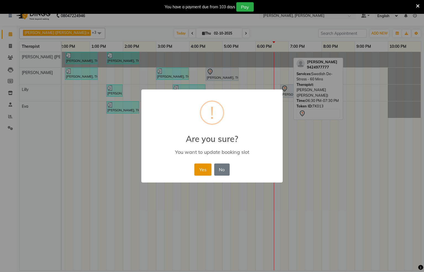
click at [203, 167] on button "Yes" at bounding box center [202, 169] width 17 height 12
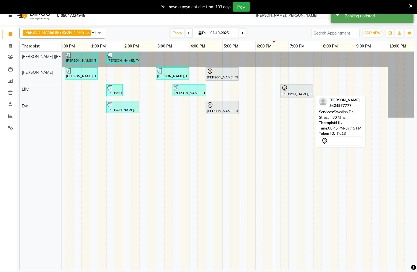
click at [289, 93] on div "[PERSON_NAME], TK13, 06:45 PM-07:45 PM, Swedish De-Stress - 60 Mins" at bounding box center [297, 91] width 32 height 12
select select "7"
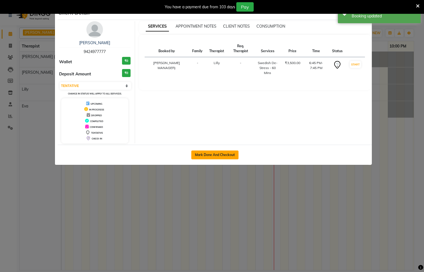
click at [222, 156] on button "Mark Done And Checkout" at bounding box center [214, 154] width 47 height 9
select select "service"
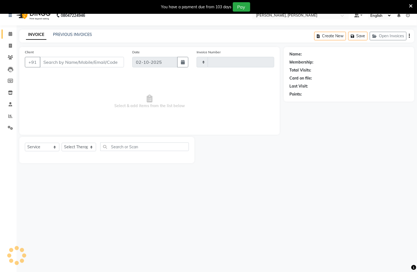
type input "1563"
select select "6399"
type input "9424977777"
select select "82259"
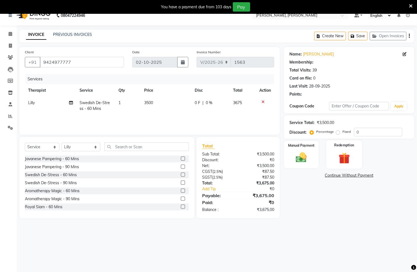
click at [331, 158] on div "Redemption" at bounding box center [344, 154] width 36 height 28
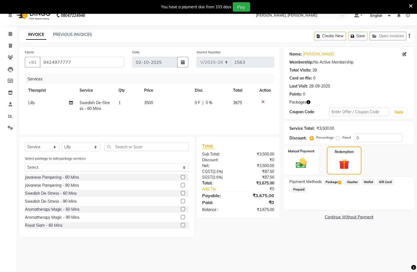
click at [332, 181] on span "Package 2" at bounding box center [333, 182] width 19 height 6
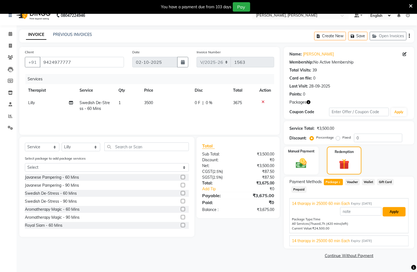
click at [398, 212] on button "Apply" at bounding box center [394, 211] width 23 height 9
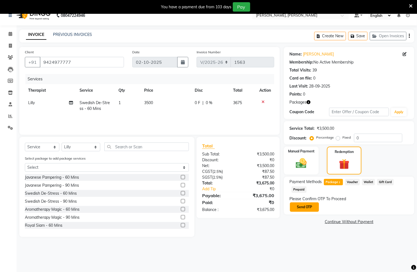
click at [306, 206] on button "Send OTP" at bounding box center [304, 206] width 29 height 9
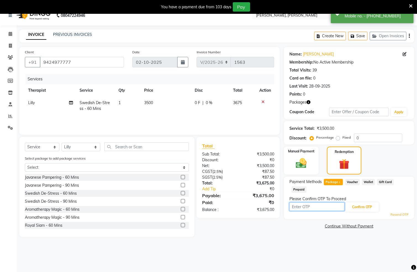
click at [316, 205] on input "text" at bounding box center [316, 206] width 55 height 9
click at [311, 208] on input "text" at bounding box center [316, 206] width 55 height 9
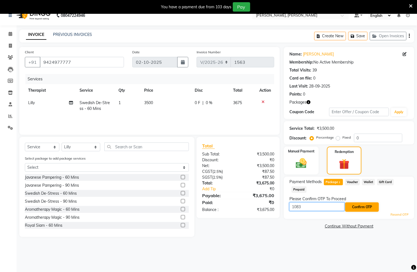
type input "1083"
click at [371, 206] on button "Confirm OTP" at bounding box center [362, 206] width 34 height 9
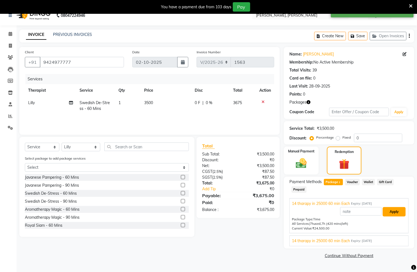
click at [395, 210] on button "Apply" at bounding box center [394, 211] width 23 height 9
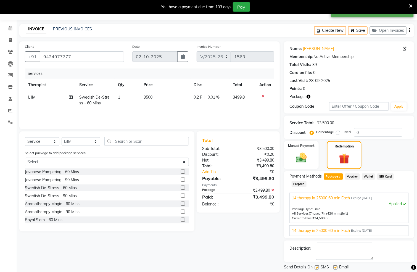
scroll to position [32, 0]
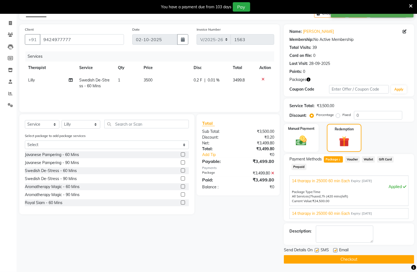
click at [350, 261] on button "Checkout" at bounding box center [349, 259] width 130 height 9
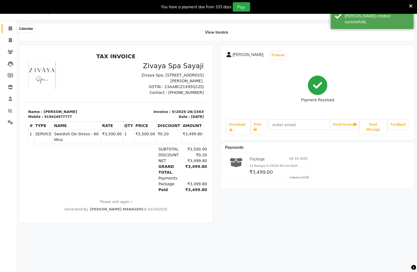
click at [9, 28] on icon at bounding box center [11, 28] width 4 height 4
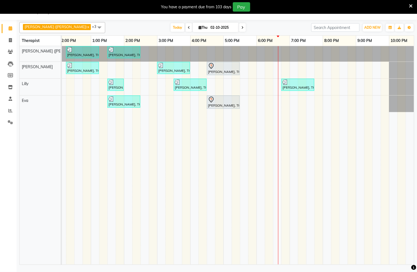
scroll to position [0, 178]
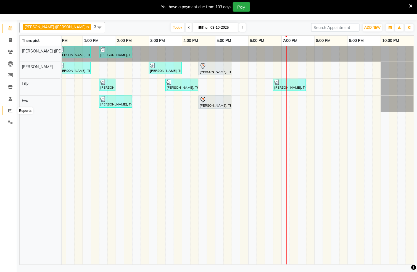
click at [10, 111] on icon at bounding box center [10, 111] width 4 height 4
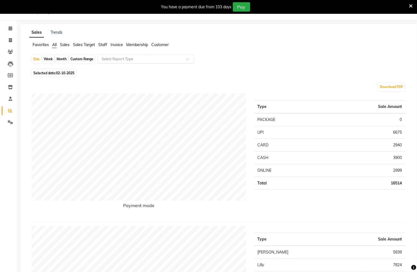
click at [152, 58] on input "text" at bounding box center [141, 59] width 80 height 6
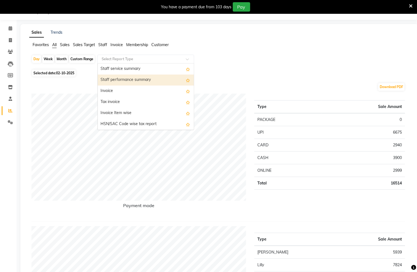
click at [165, 81] on div "Staff performance summary" at bounding box center [146, 80] width 96 height 11
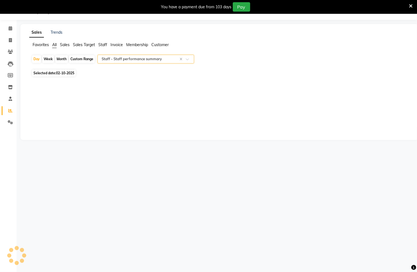
click at [65, 72] on span "02-10-2025" at bounding box center [65, 73] width 18 height 4
select select "full_report"
select select "csv"
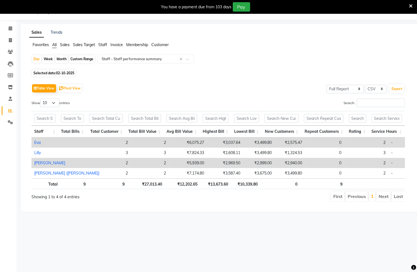
click at [60, 72] on span "02-10-2025" at bounding box center [65, 73] width 18 height 4
select select "10"
select select "2025"
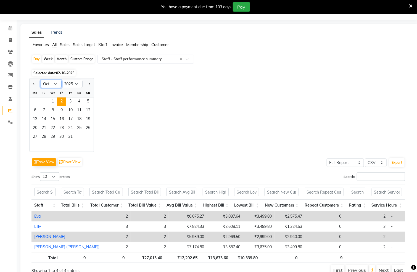
click at [56, 84] on select "Jan Feb Mar Apr May Jun [DATE] Aug Sep Oct Nov Dec" at bounding box center [51, 84] width 21 height 8
select select "9"
click at [41, 80] on select "Jan Feb Mar Apr May Jun [DATE] Aug Sep Oct Nov Dec" at bounding box center [51, 84] width 21 height 8
click at [36, 100] on span "1" at bounding box center [35, 101] width 9 height 9
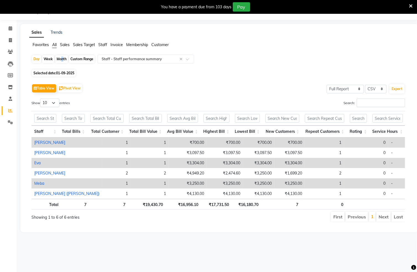
click at [60, 58] on div "Month" at bounding box center [61, 59] width 13 height 8
select select "9"
select select "2025"
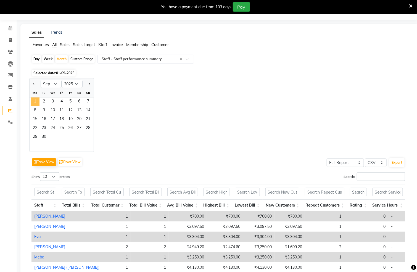
click at [33, 101] on span "1" at bounding box center [35, 101] width 9 height 9
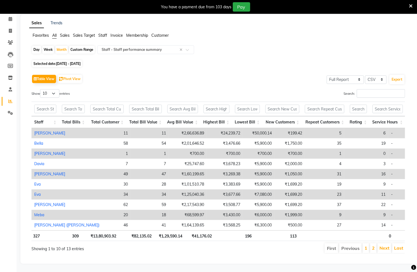
scroll to position [0, 0]
drag, startPoint x: 380, startPoint y: 158, endPoint x: 371, endPoint y: 158, distance: 9.1
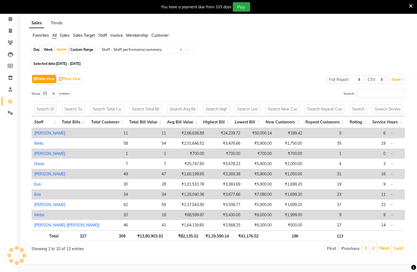
click at [362, 45] on div "Day Week Month Custom Range Select Report Type × Staff - Staff performance summ…" at bounding box center [219, 51] width 376 height 13
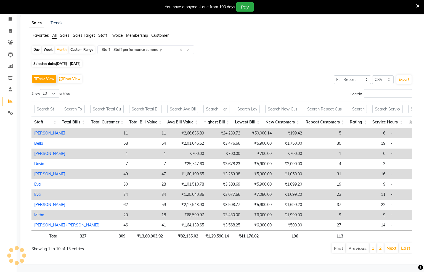
select select "full_report"
select select "csv"
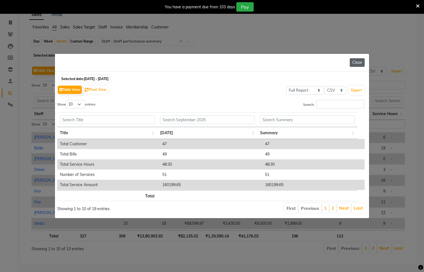
click at [358, 58] on button "Close" at bounding box center [357, 62] width 15 height 9
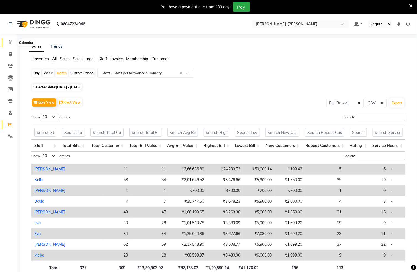
click at [9, 41] on icon at bounding box center [11, 42] width 4 height 4
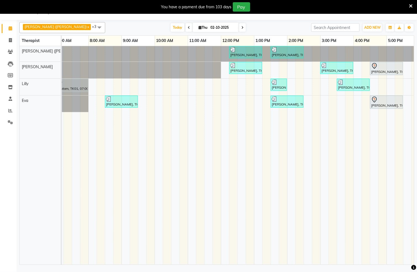
scroll to position [0, 185]
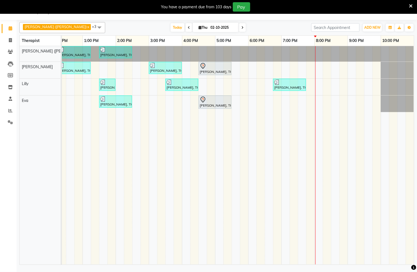
click at [313, 71] on div "[PERSON_NAME], TK08, 12:15 PM-01:15 PM, Javanese Pampering - 60 Mins [PERSON_NA…" at bounding box center [149, 155] width 530 height 218
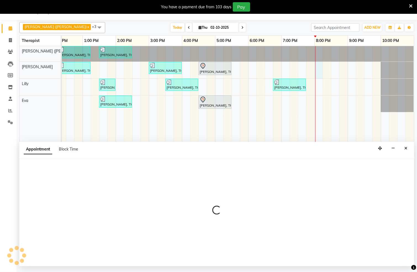
select select "62270"
select select "tentative"
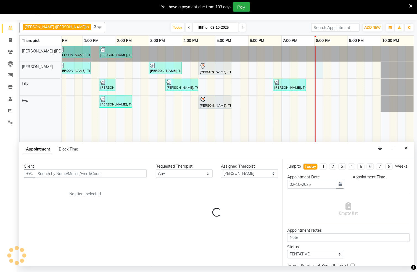
select select "1200"
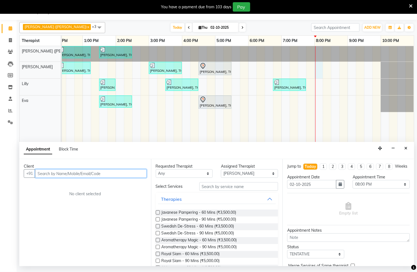
click at [67, 173] on input "text" at bounding box center [91, 173] width 112 height 9
type input "7275726263"
click at [137, 174] on span "Add Client" at bounding box center [135, 173] width 18 height 5
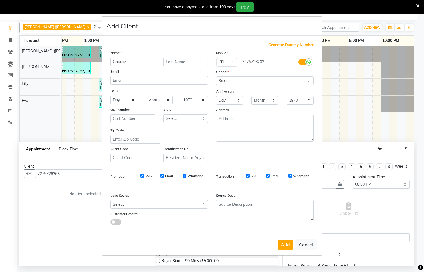
type input "Gaurav"
click at [305, 80] on select "Select [DEMOGRAPHIC_DATA] [DEMOGRAPHIC_DATA] Other Prefer Not To Say" at bounding box center [264, 80] width 97 height 9
select select "[DEMOGRAPHIC_DATA]"
click at [216, 77] on select "Select [DEMOGRAPHIC_DATA] [DEMOGRAPHIC_DATA] Other Prefer Not To Say" at bounding box center [264, 80] width 97 height 9
click at [281, 242] on button "Add" at bounding box center [285, 245] width 15 height 10
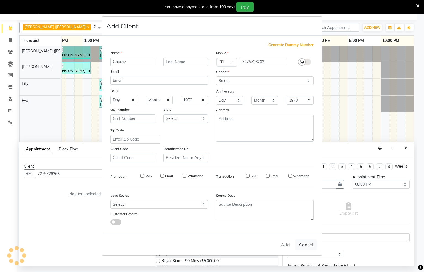
select select
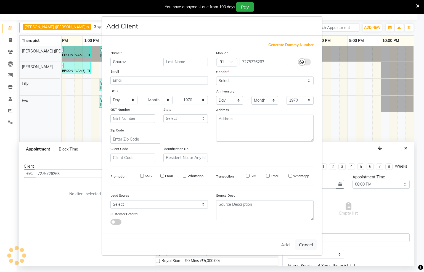
select select
checkbox input "false"
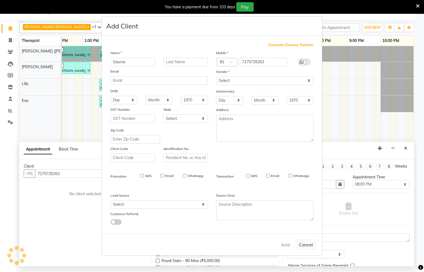
checkbox input "false"
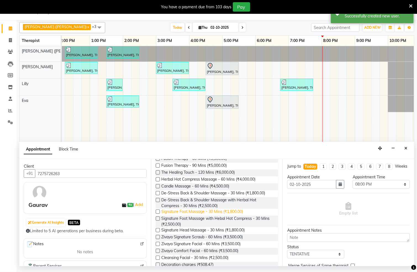
scroll to position [124, 0]
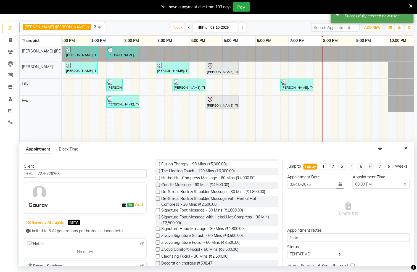
click at [157, 191] on label at bounding box center [158, 192] width 4 height 4
click at [157, 191] on input "checkbox" at bounding box center [158, 193] width 4 height 4
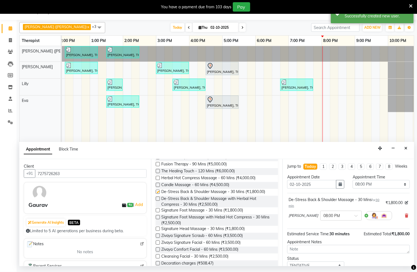
checkbox input "false"
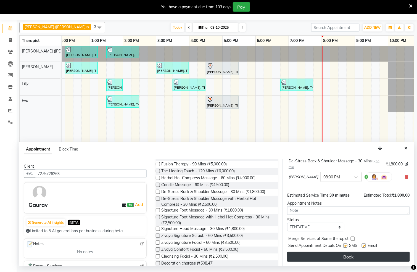
click at [341, 255] on button "Book" at bounding box center [348, 257] width 123 height 10
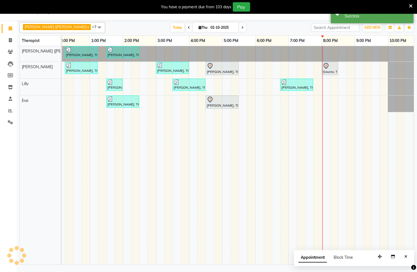
scroll to position [0, 0]
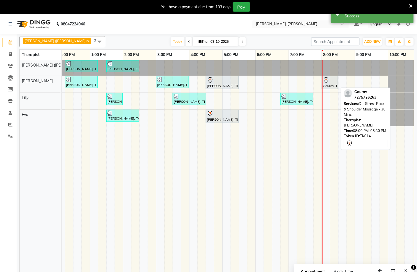
click at [334, 81] on div at bounding box center [330, 80] width 14 height 7
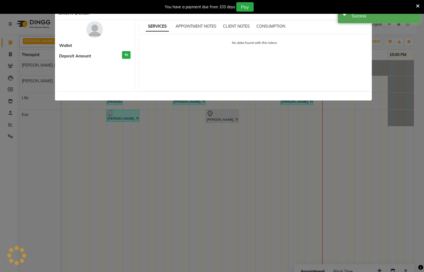
select select "7"
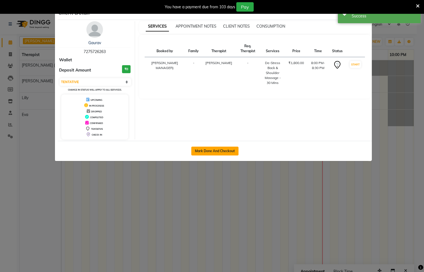
click at [227, 149] on button "Mark Done And Checkout" at bounding box center [214, 151] width 47 height 9
select select "service"
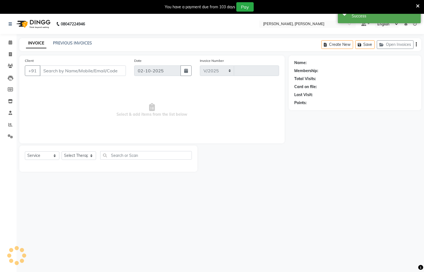
select select "6399"
type input "1564"
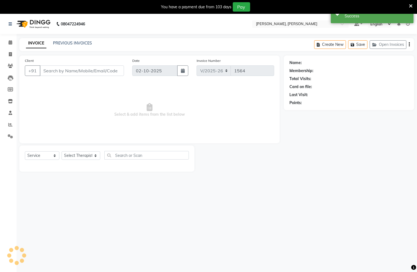
type input "7275726263"
select select "62270"
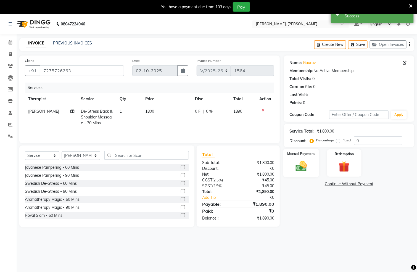
click at [311, 165] on img at bounding box center [301, 166] width 18 height 13
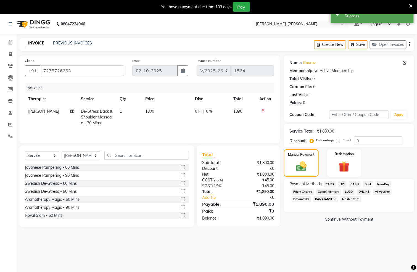
click at [355, 181] on div "Payment Methods CARD UPI CASH Bank NearBuy Room Charge Complimentary LUZO ONLIN…" at bounding box center [349, 195] width 130 height 33
click at [356, 183] on span "CASH" at bounding box center [355, 184] width 12 height 6
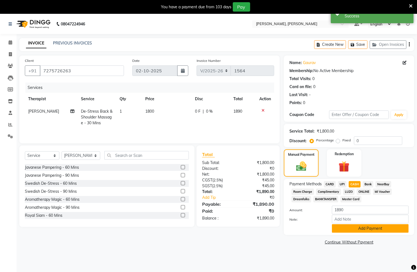
click at [366, 227] on button "Add Payment" at bounding box center [370, 228] width 77 height 9
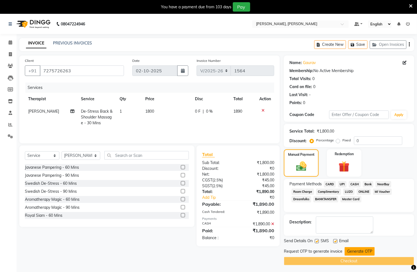
click at [356, 248] on button "Generate OTP" at bounding box center [360, 251] width 30 height 9
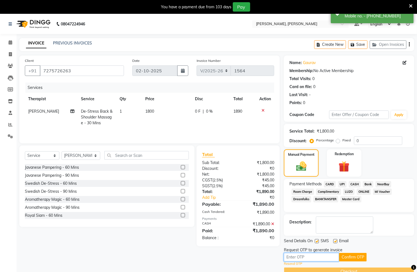
click at [315, 256] on input "text" at bounding box center [311, 257] width 55 height 9
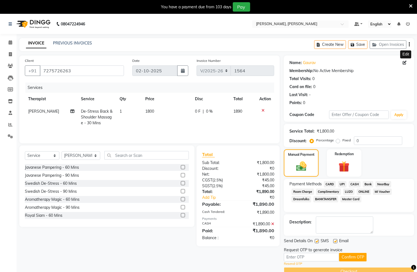
click at [403, 62] on icon at bounding box center [405, 63] width 4 height 4
select select "[DEMOGRAPHIC_DATA]"
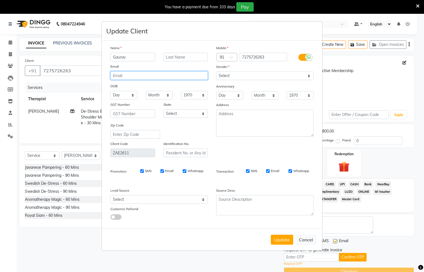
click at [153, 75] on input "email" at bounding box center [158, 75] width 97 height 9
type input "[EMAIL_ADDRESS][DOMAIN_NAME]"
click at [285, 241] on button "Update" at bounding box center [282, 240] width 22 height 10
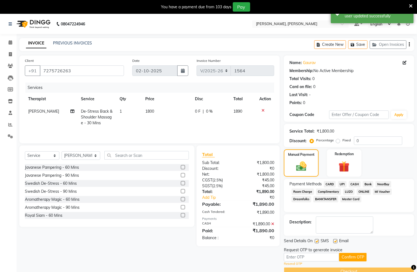
click at [297, 264] on link "Resend OTP" at bounding box center [293, 263] width 18 height 5
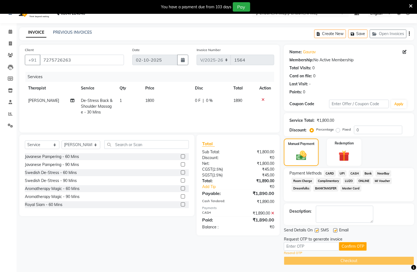
scroll to position [14, 0]
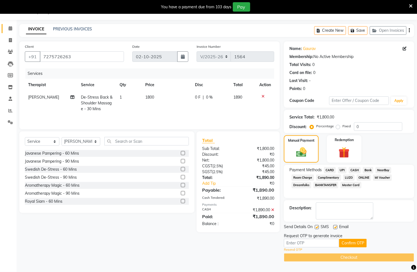
click at [10, 30] on icon at bounding box center [11, 28] width 4 height 4
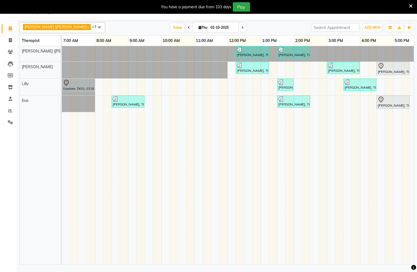
scroll to position [0, 178]
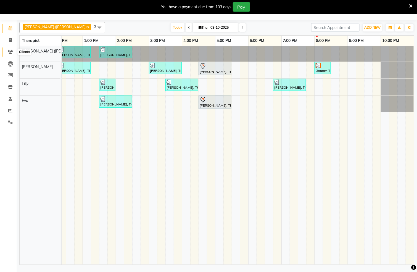
click at [8, 51] on icon at bounding box center [10, 52] width 5 height 4
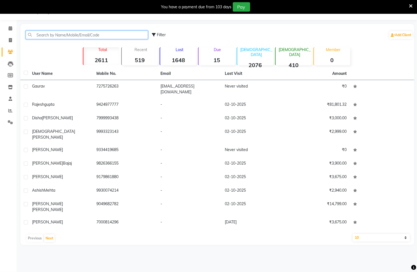
click at [73, 36] on input "text" at bounding box center [87, 35] width 122 height 9
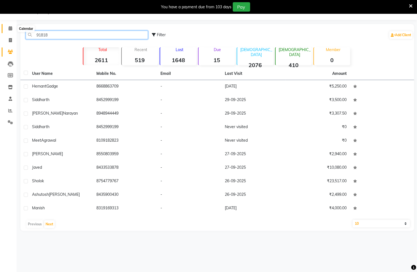
type input "91818"
drag, startPoint x: 10, startPoint y: 27, endPoint x: 5, endPoint y: 39, distance: 12.9
click at [10, 27] on icon at bounding box center [11, 28] width 4 height 4
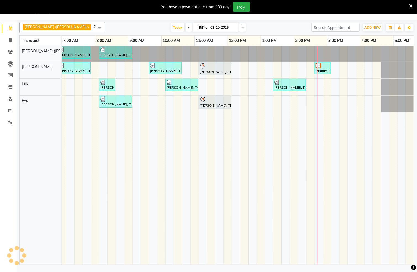
scroll to position [0, 178]
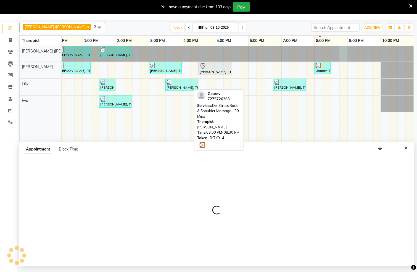
select select "55791"
select select "tentative"
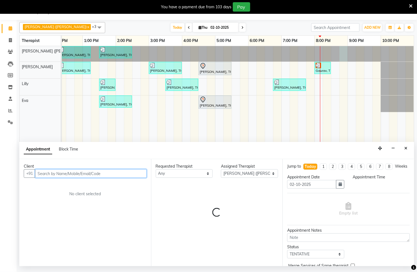
select select "1245"
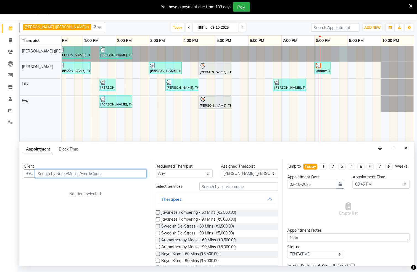
click at [105, 174] on input "text" at bounding box center [91, 173] width 112 height 9
type input "9818161414"
click at [132, 176] on span "Add Client" at bounding box center [135, 173] width 18 height 5
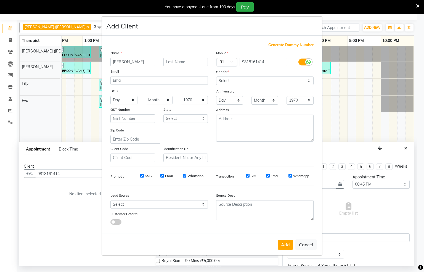
type input "[PERSON_NAME]"
type input "Tandon"
click at [310, 80] on select "Select [DEMOGRAPHIC_DATA] [DEMOGRAPHIC_DATA] Other Prefer Not To Say" at bounding box center [264, 80] width 97 height 9
select select "[DEMOGRAPHIC_DATA]"
click at [216, 77] on select "Select [DEMOGRAPHIC_DATA] [DEMOGRAPHIC_DATA] Other Prefer Not To Say" at bounding box center [264, 80] width 97 height 9
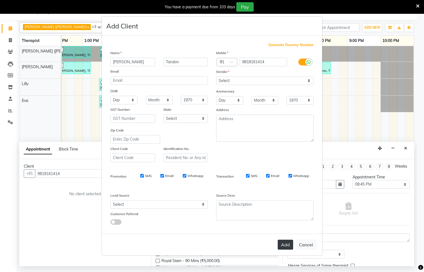
click at [287, 244] on button "Add" at bounding box center [285, 245] width 15 height 10
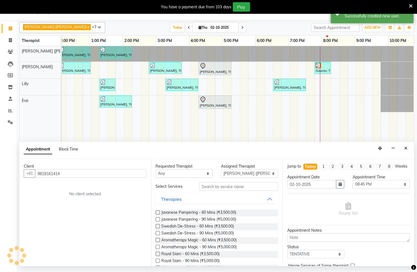
scroll to position [0, 171]
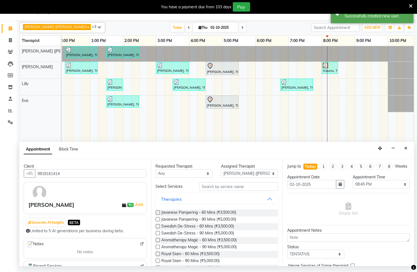
click at [157, 228] on label at bounding box center [158, 226] width 4 height 4
click at [157, 228] on input "checkbox" at bounding box center [158, 227] width 4 height 4
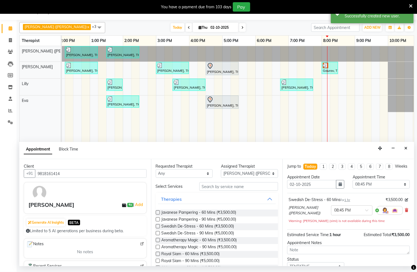
click at [157, 228] on label at bounding box center [158, 226] width 4 height 4
click at [157, 228] on input "checkbox" at bounding box center [158, 227] width 4 height 4
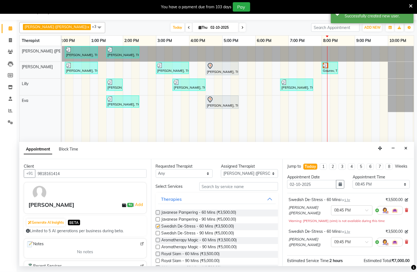
checkbox input "false"
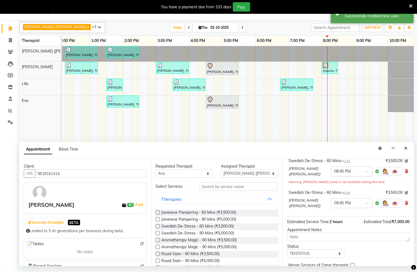
scroll to position [70, 0]
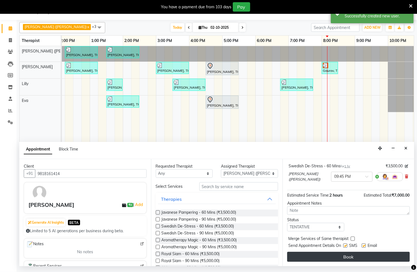
click at [341, 259] on button "Book" at bounding box center [348, 257] width 123 height 10
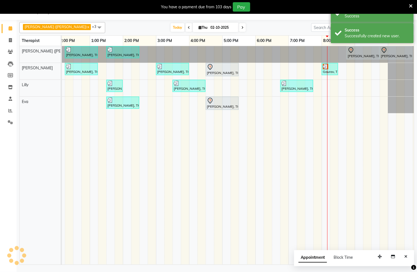
scroll to position [0, 0]
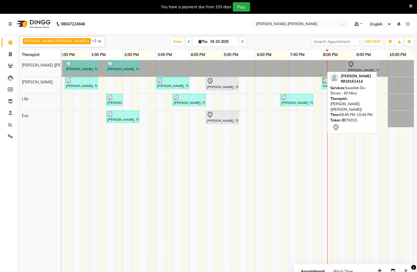
drag, startPoint x: 390, startPoint y: 70, endPoint x: 351, endPoint y: 93, distance: 45.3
click at [351, 93] on div "[PERSON_NAME] ([PERSON_NAME]) x [PERSON_NAME] [PERSON_NAME] x +3 Select All Bel…" at bounding box center [216, 156] width 395 height 245
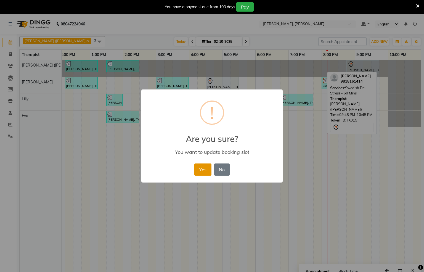
click at [195, 171] on button "Yes" at bounding box center [202, 169] width 17 height 12
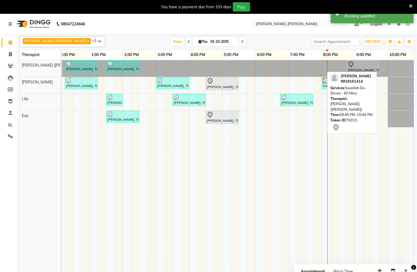
click at [277, 80] on div "[PERSON_NAME], TK08, 12:15 PM-01:15 PM, Javanese Pampering - 60 Mins [PERSON_NA…" at bounding box center [156, 169] width 530 height 218
select select "62270"
select select "tentative"
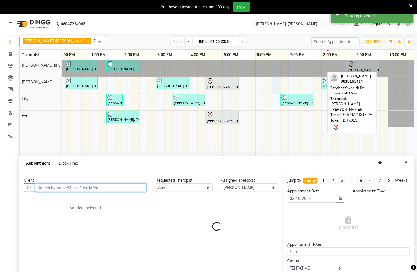
scroll to position [14, 0]
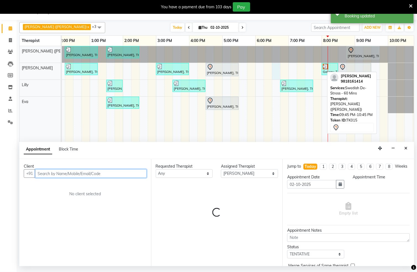
select select "1110"
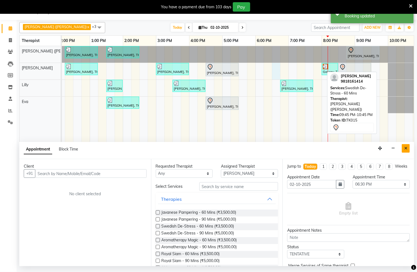
click at [405, 150] on icon "Close" at bounding box center [405, 148] width 3 height 4
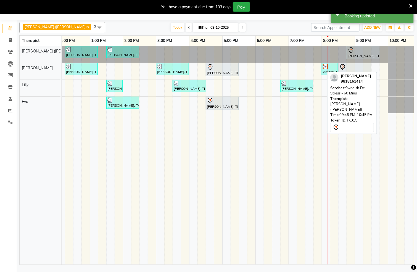
click at [286, 151] on td at bounding box center [284, 155] width 8 height 218
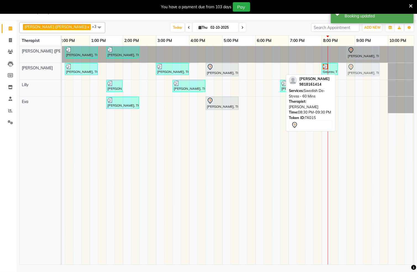
drag, startPoint x: 350, startPoint y: 74, endPoint x: 356, endPoint y: 74, distance: 5.2
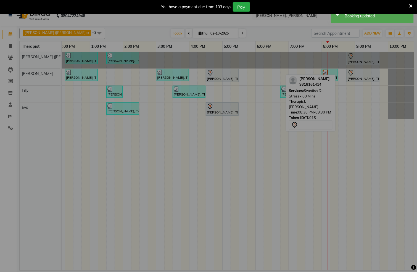
scroll to position [9, 0]
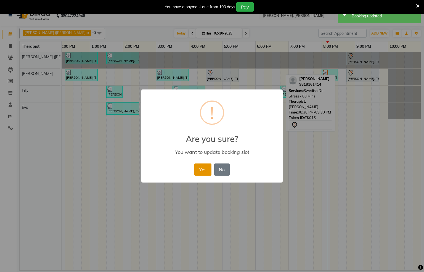
click at [200, 169] on button "Yes" at bounding box center [202, 169] width 17 height 12
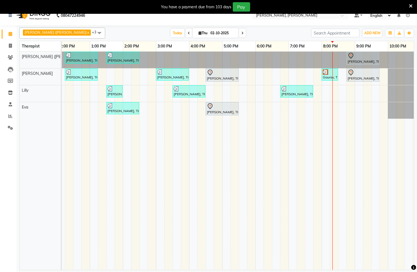
click at [239, 31] on span at bounding box center [242, 33] width 7 height 9
type input "03-10-2025"
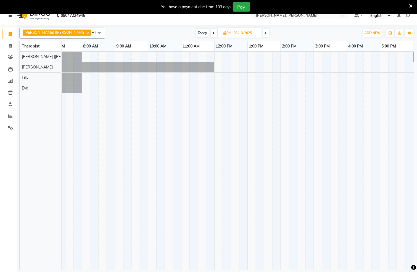
scroll to position [0, 0]
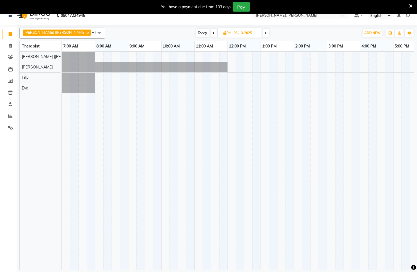
click at [165, 59] on div at bounding box center [327, 161] width 530 height 218
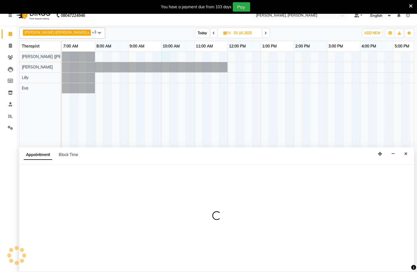
select select "55791"
select select "600"
select select "tentative"
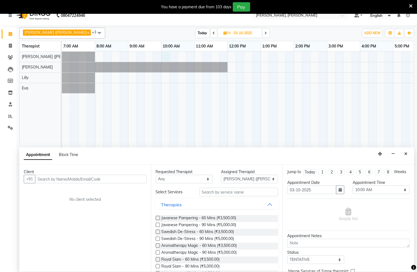
click at [79, 179] on input "text" at bounding box center [91, 179] width 112 height 9
type input "9810159854"
click at [137, 179] on span "Add Client" at bounding box center [135, 178] width 18 height 5
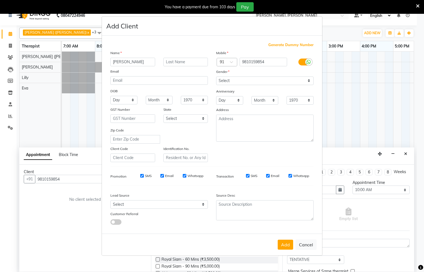
type input "[PERSON_NAME]"
type input "Prakash"
click at [309, 81] on select "Select [DEMOGRAPHIC_DATA] [DEMOGRAPHIC_DATA] Other Prefer Not To Say" at bounding box center [264, 80] width 97 height 9
select select "[DEMOGRAPHIC_DATA]"
click at [216, 77] on select "Select [DEMOGRAPHIC_DATA] [DEMOGRAPHIC_DATA] Other Prefer Not To Say" at bounding box center [264, 80] width 97 height 9
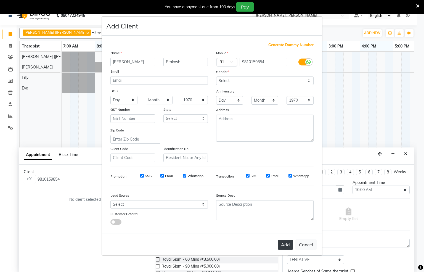
click at [285, 245] on button "Add" at bounding box center [285, 245] width 15 height 10
select select
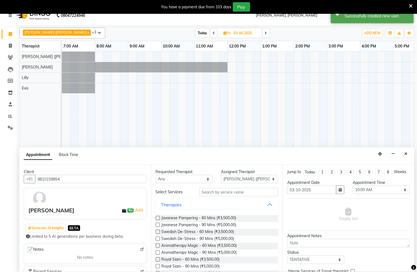
scroll to position [94, 0]
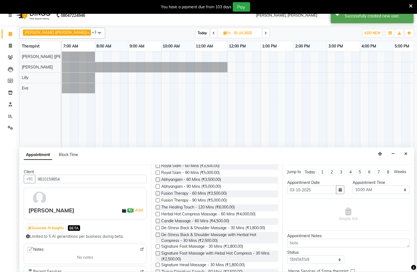
click at [157, 181] on label at bounding box center [158, 180] width 4 height 4
click at [157, 181] on input "checkbox" at bounding box center [158, 180] width 4 height 4
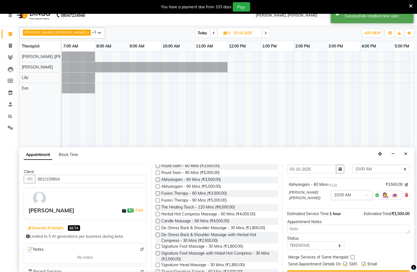
scroll to position [39, 0]
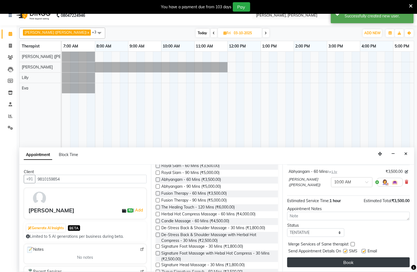
click at [347, 260] on button "Book" at bounding box center [348, 262] width 123 height 10
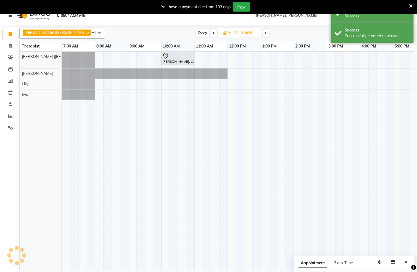
scroll to position [0, 0]
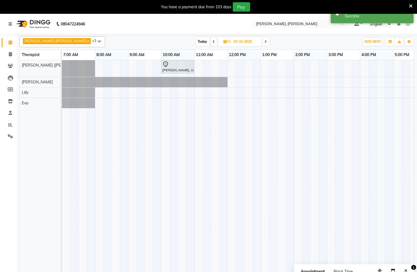
click at [94, 41] on span at bounding box center [99, 41] width 11 height 10
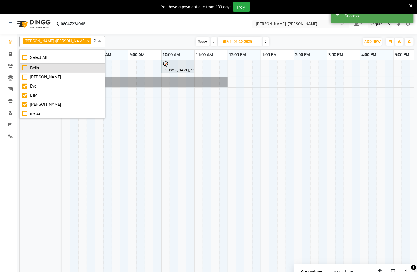
click at [23, 67] on div "Bella" at bounding box center [62, 68] width 80 height 6
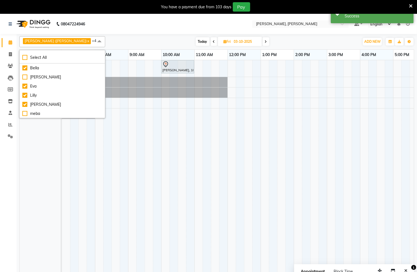
click at [120, 25] on nav "08047224946 Select Location × [PERSON_NAME], [PERSON_NAME] Default Panel My Pan…" at bounding box center [208, 24] width 417 height 20
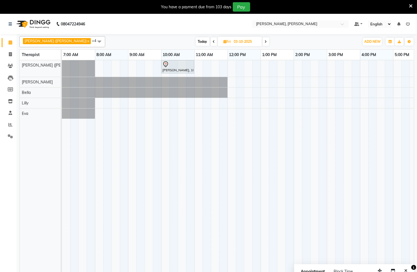
click at [94, 38] on span at bounding box center [99, 41] width 11 height 10
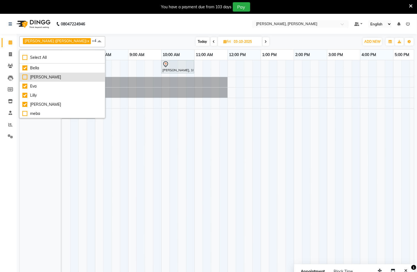
click at [24, 76] on div "[PERSON_NAME]" at bounding box center [62, 77] width 80 height 6
click at [114, 24] on nav "08047224946 Select Location × [PERSON_NAME], [PERSON_NAME] Default Panel My Pan…" at bounding box center [208, 24] width 417 height 20
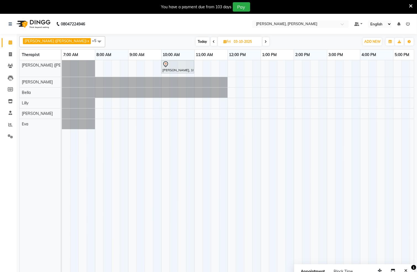
click at [94, 41] on span at bounding box center [99, 41] width 11 height 10
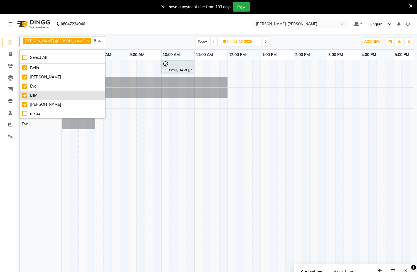
click at [23, 96] on div "Lilly" at bounding box center [62, 95] width 80 height 6
click at [135, 22] on nav "08047224946 Select Location × [PERSON_NAME], [PERSON_NAME] Default Panel My Pan…" at bounding box center [208, 24] width 417 height 20
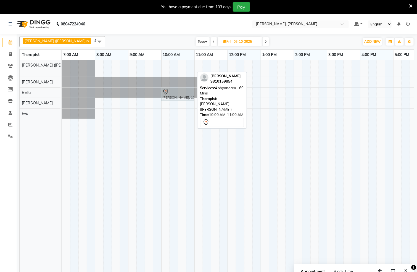
drag, startPoint x: 183, startPoint y: 67, endPoint x: 183, endPoint y: 91, distance: 24.6
click at [183, 91] on tbody "[PERSON_NAME], 10:00 AM-11:00 AM, Abhyangam - 60 [PERSON_NAME], 10:00 AM-11:00 …" at bounding box center [327, 89] width 530 height 59
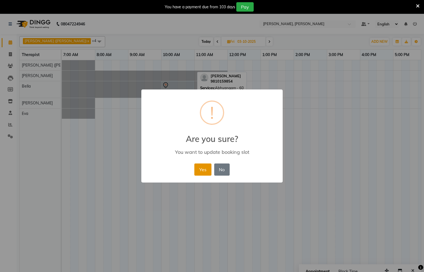
click at [200, 170] on button "Yes" at bounding box center [202, 169] width 17 height 12
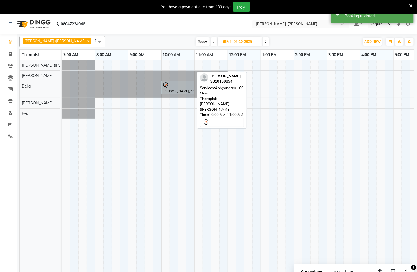
click at [196, 40] on span "Today" at bounding box center [203, 41] width 14 height 9
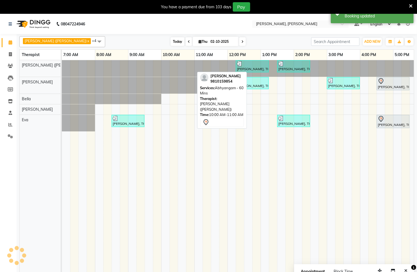
scroll to position [0, 178]
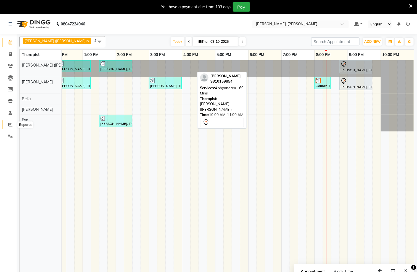
click at [8, 127] on span at bounding box center [11, 125] width 10 height 6
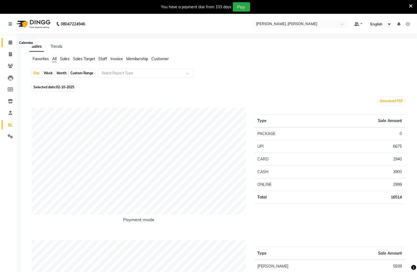
click at [7, 43] on span at bounding box center [11, 42] width 10 height 6
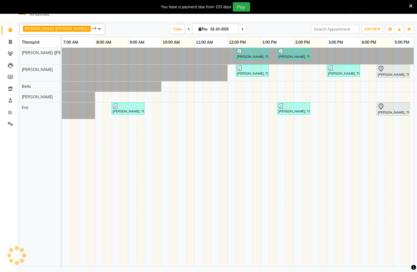
scroll to position [14, 0]
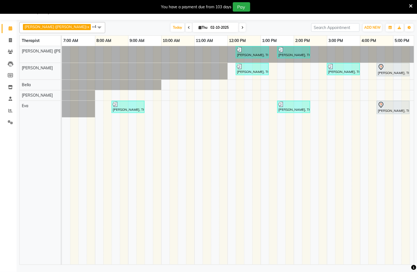
click at [241, 28] on icon at bounding box center [242, 27] width 2 height 3
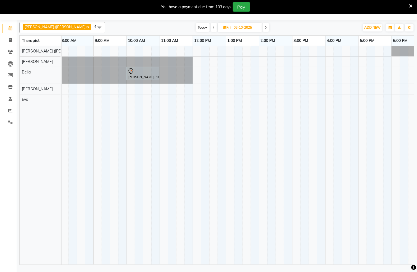
scroll to position [0, 0]
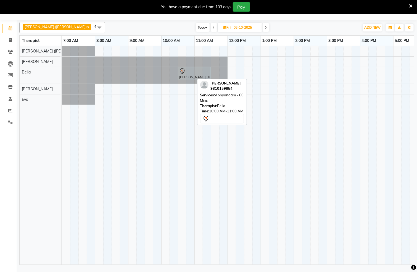
drag, startPoint x: 173, startPoint y: 75, endPoint x: 185, endPoint y: 76, distance: 12.2
click at [62, 76] on div "[PERSON_NAME], 10:00 AM-11:00 AM, Abhyangam - 60 [PERSON_NAME], 10:00 AM-11:00 …" at bounding box center [62, 75] width 0 height 17
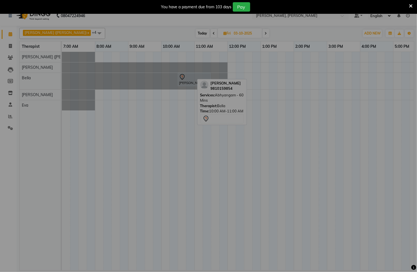
scroll to position [9, 0]
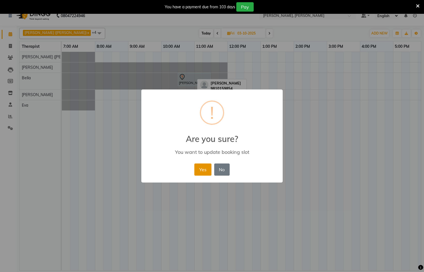
click at [201, 173] on button "Yes" at bounding box center [202, 169] width 17 height 12
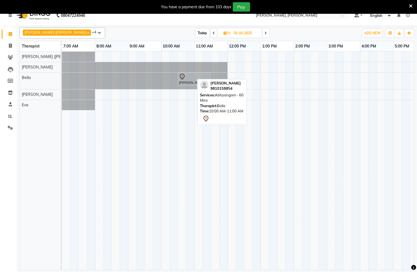
click at [180, 97] on div "[PERSON_NAME], 10:30 AM-11:30 AM, Abhyangam - 60 Mins" at bounding box center [327, 161] width 530 height 218
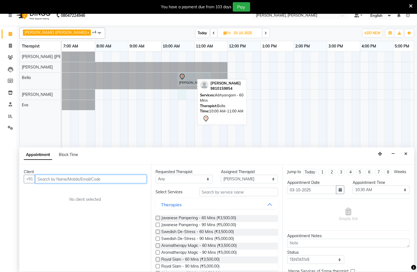
scroll to position [14, 0]
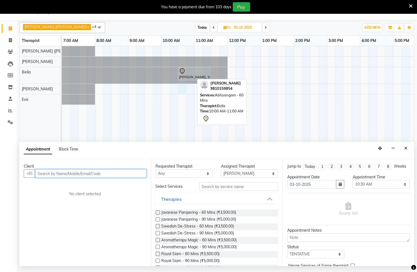
click at [76, 173] on input "text" at bounding box center [91, 173] width 112 height 9
click at [134, 173] on span "Add Client" at bounding box center [135, 173] width 18 height 5
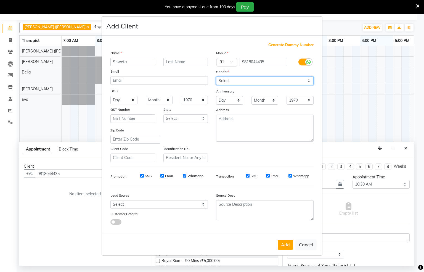
click at [307, 78] on select "Select [DEMOGRAPHIC_DATA] [DEMOGRAPHIC_DATA] Other Prefer Not To Say" at bounding box center [264, 80] width 97 height 9
click at [216, 77] on select "Select [DEMOGRAPHIC_DATA] [DEMOGRAPHIC_DATA] Other Prefer Not To Say" at bounding box center [264, 80] width 97 height 9
click at [287, 243] on button "Add" at bounding box center [285, 245] width 15 height 10
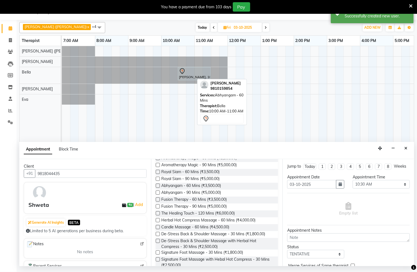
scroll to position [94, 0]
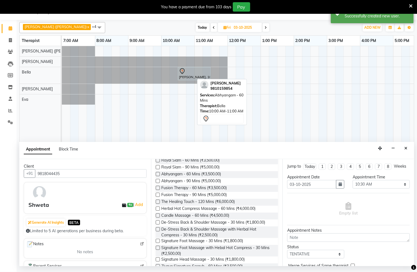
click at [157, 187] on label at bounding box center [158, 188] width 4 height 4
click at [157, 187] on input "checkbox" at bounding box center [158, 189] width 4 height 4
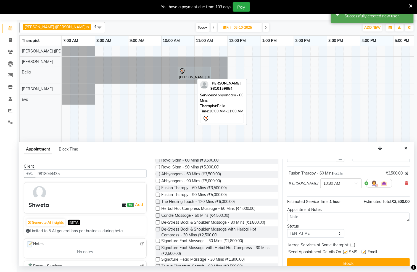
scroll to position [39, 0]
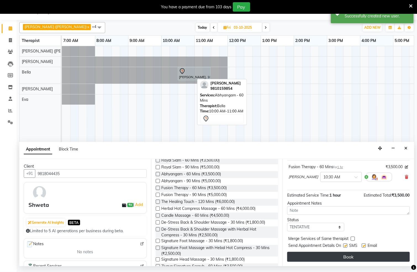
click at [350, 258] on button "Book" at bounding box center [348, 257] width 123 height 10
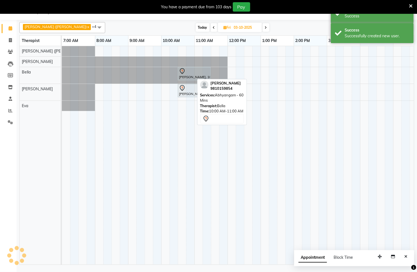
scroll to position [0, 0]
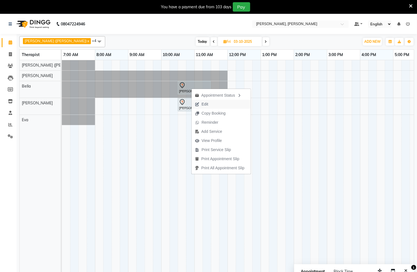
click at [217, 103] on button "Edit" at bounding box center [221, 104] width 59 height 9
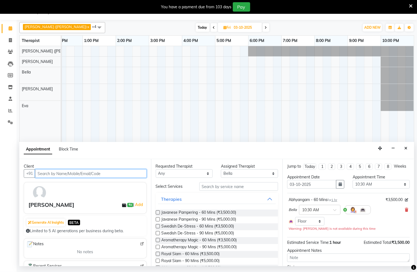
scroll to position [94, 0]
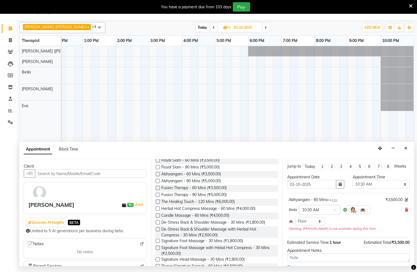
click at [156, 208] on label at bounding box center [158, 209] width 4 height 4
click at [156, 208] on input "checkbox" at bounding box center [158, 209] width 4 height 4
click at [405, 212] on icon at bounding box center [406, 210] width 3 height 4
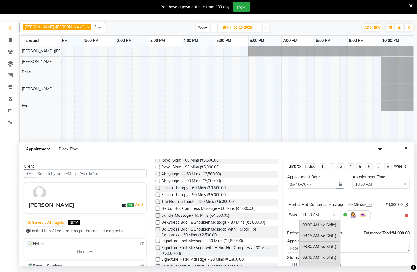
click at [334, 217] on div at bounding box center [319, 214] width 41 height 6
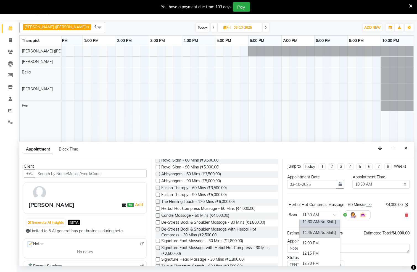
scroll to position [96, 0]
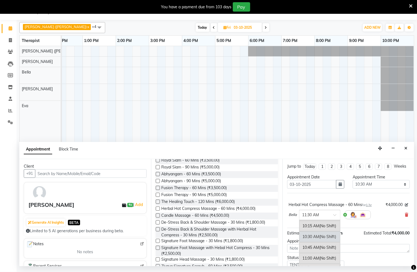
click at [316, 242] on div "10:30 AM (No Shift)" at bounding box center [319, 236] width 41 height 11
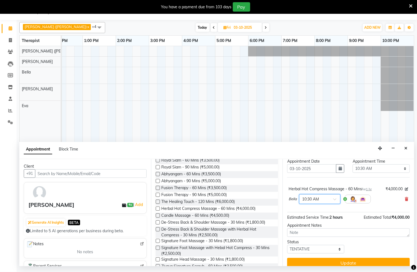
scroll to position [28, 0]
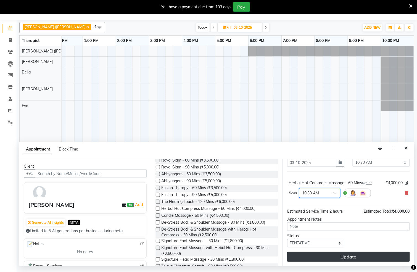
click at [337, 256] on button "Update" at bounding box center [348, 257] width 123 height 10
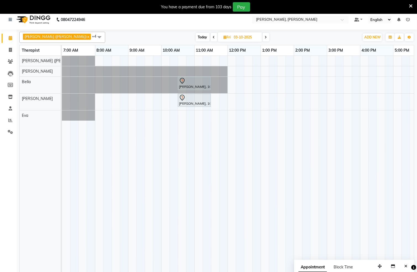
scroll to position [0, 0]
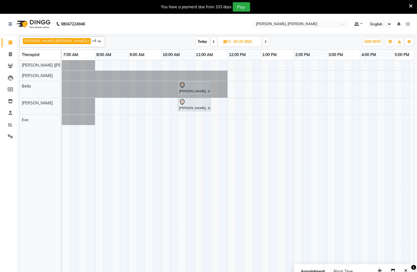
click at [196, 40] on span "Today" at bounding box center [203, 41] width 14 height 9
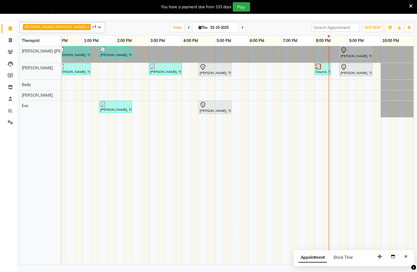
scroll to position [0, 185]
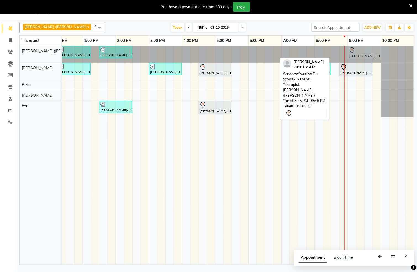
drag, startPoint x: 348, startPoint y: 54, endPoint x: 356, endPoint y: 52, distance: 8.2
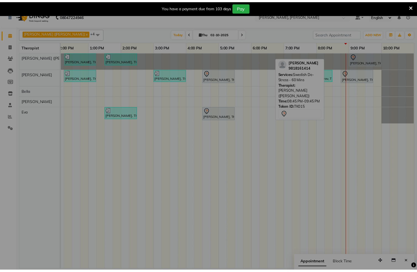
scroll to position [0, 171]
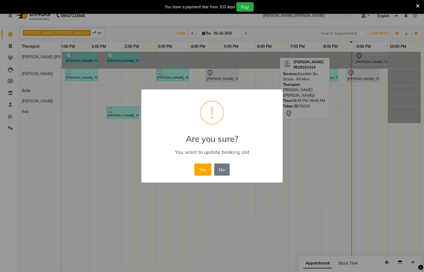
drag, startPoint x: 202, startPoint y: 171, endPoint x: 211, endPoint y: 168, distance: 9.4
click at [203, 171] on button "Yes" at bounding box center [202, 169] width 17 height 12
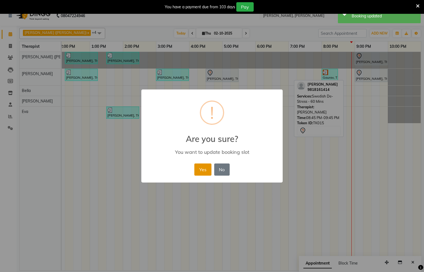
click at [207, 168] on button "Yes" at bounding box center [202, 169] width 17 height 12
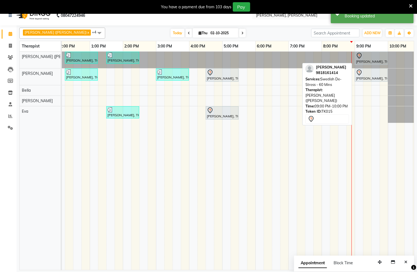
click at [372, 61] on div "[PERSON_NAME], TK15, 09:00 PM-10:00 PM, Swedish De-Stress - 60 Mins" at bounding box center [371, 58] width 32 height 12
click at [370, 61] on div "[PERSON_NAME], TK15, 09:00 PM-10:00 PM, Swedish De-Stress - 60 Mins" at bounding box center [371, 58] width 32 height 12
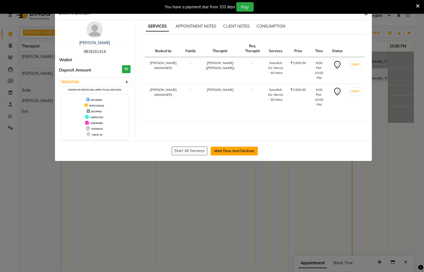
click at [232, 152] on button "Mark Done And Checkout" at bounding box center [234, 151] width 47 height 9
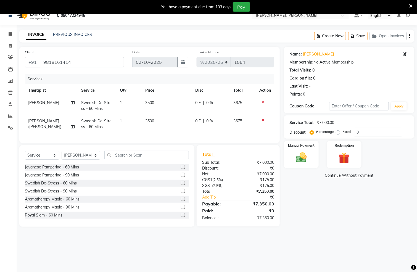
click at [342, 133] on label "Fixed" at bounding box center [346, 131] width 8 height 5
click at [340, 133] on input "Fixed" at bounding box center [339, 132] width 4 height 4
click at [376, 134] on input "0" at bounding box center [378, 132] width 48 height 9
click at [314, 161] on div "Manual Payment" at bounding box center [301, 154] width 36 height 28
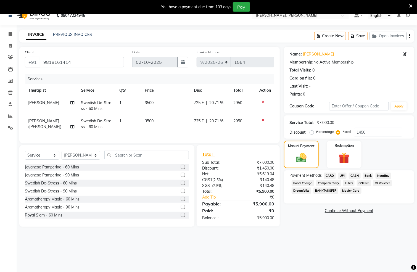
click at [352, 173] on span "CASH" at bounding box center [355, 176] width 12 height 6
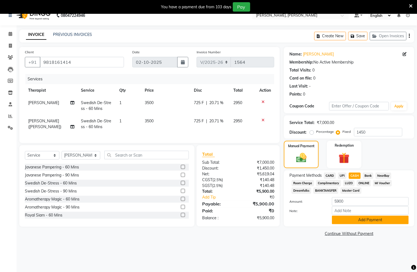
click at [345, 219] on button "Add Payment" at bounding box center [370, 220] width 77 height 9
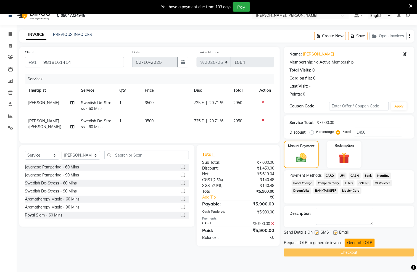
click at [360, 240] on button "Generate OTP" at bounding box center [360, 243] width 30 height 9
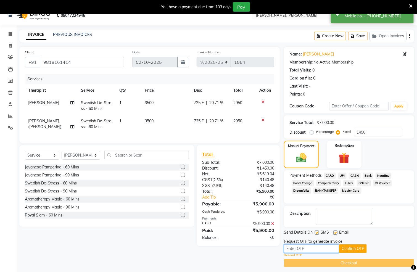
click at [322, 251] on input "text" at bounding box center [311, 248] width 55 height 9
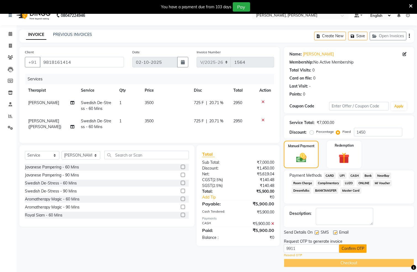
click at [345, 248] on button "Confirm OTP" at bounding box center [353, 248] width 28 height 9
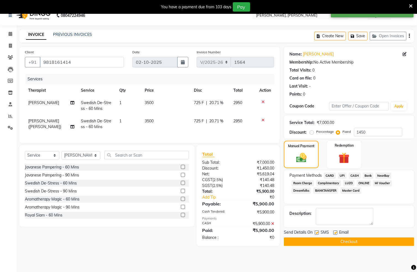
click at [346, 242] on button "Checkout" at bounding box center [349, 241] width 130 height 9
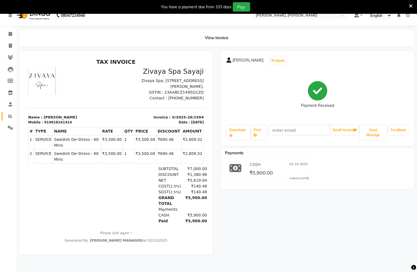
click at [9, 117] on icon at bounding box center [10, 116] width 4 height 4
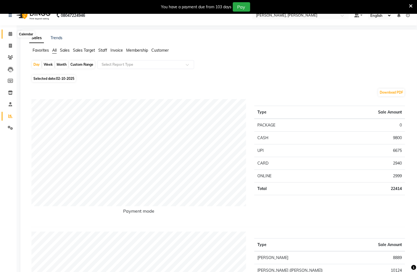
click at [11, 34] on icon at bounding box center [11, 34] width 4 height 4
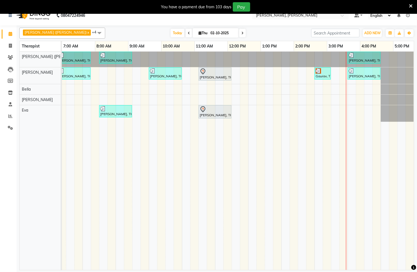
scroll to position [0, 178]
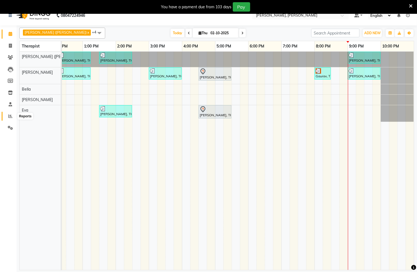
click at [11, 116] on icon at bounding box center [10, 116] width 4 height 4
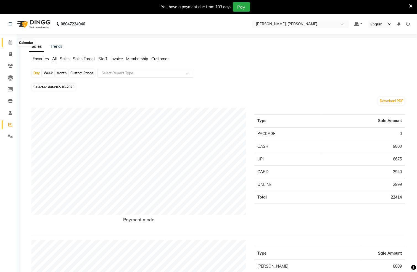
click at [11, 41] on icon at bounding box center [11, 42] width 4 height 4
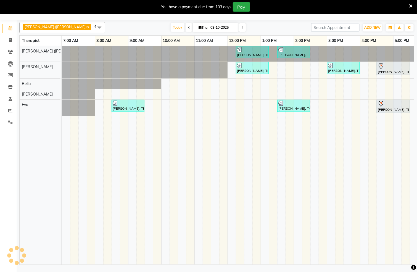
scroll to position [0, 178]
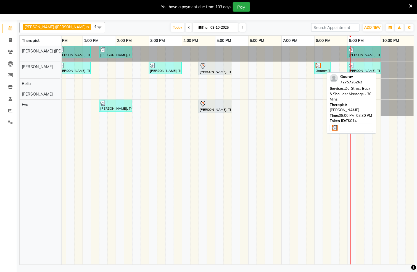
click at [318, 68] on div at bounding box center [323, 66] width 14 height 6
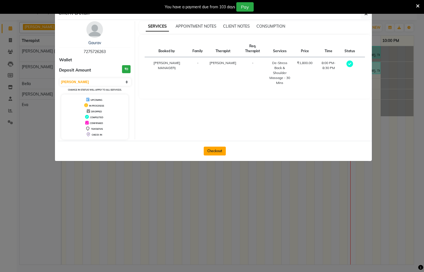
click at [209, 152] on button "Checkout" at bounding box center [215, 151] width 22 height 9
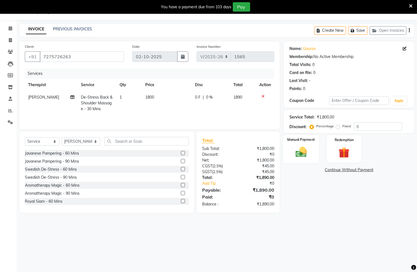
click at [313, 150] on div "Manual Payment" at bounding box center [301, 149] width 36 height 28
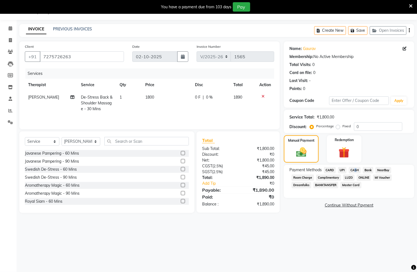
click at [353, 170] on span "CASH" at bounding box center [355, 170] width 12 height 6
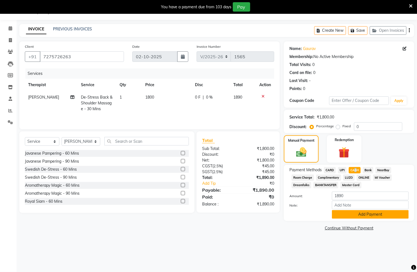
click at [350, 216] on button "Add Payment" at bounding box center [370, 214] width 77 height 9
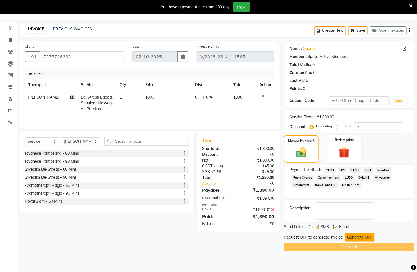
click at [358, 235] on button "Generate OTP" at bounding box center [360, 237] width 30 height 9
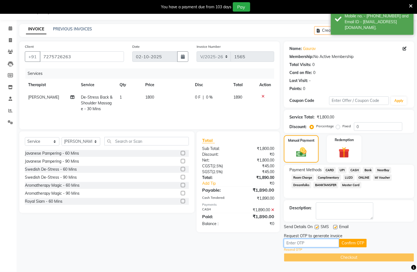
click at [322, 245] on input "text" at bounding box center [311, 243] width 55 height 9
click at [351, 244] on button "Confirm OTP" at bounding box center [353, 243] width 28 height 9
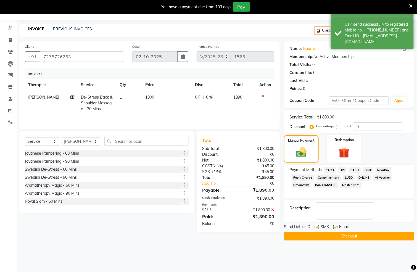
click at [346, 238] on button "Checkout" at bounding box center [349, 236] width 130 height 9
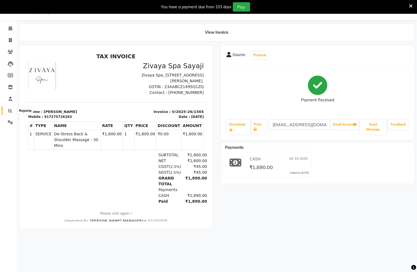
click at [8, 110] on icon at bounding box center [10, 111] width 4 height 4
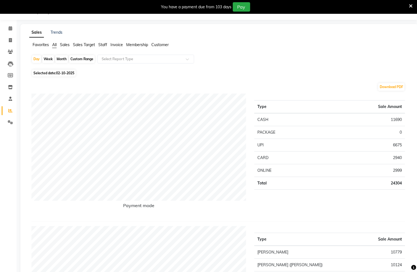
click at [62, 58] on div "Month" at bounding box center [61, 59] width 13 height 8
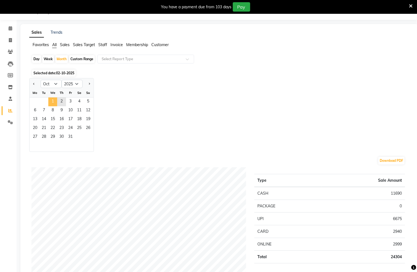
click at [51, 103] on span "1" at bounding box center [52, 101] width 9 height 9
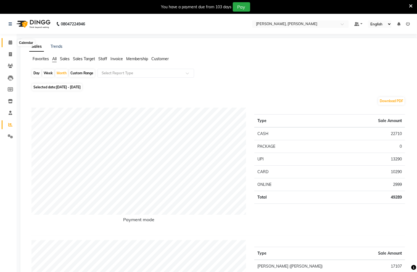
click at [11, 39] on span at bounding box center [11, 42] width 10 height 6
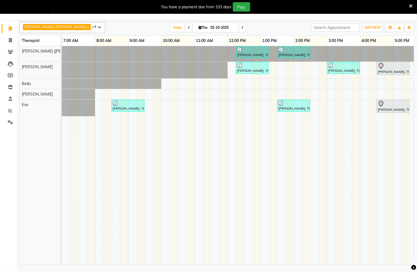
scroll to position [0, 178]
